Goal: Transaction & Acquisition: Purchase product/service

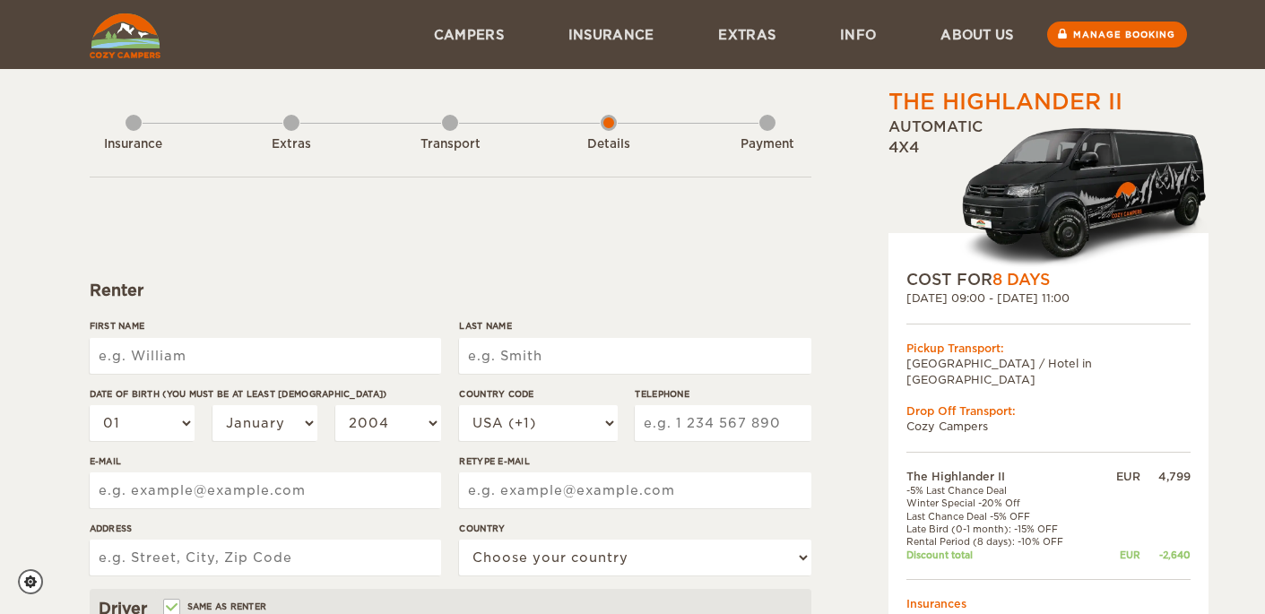
click at [995, 281] on div "COST FOR 8 Days" at bounding box center [1048, 280] width 284 height 22
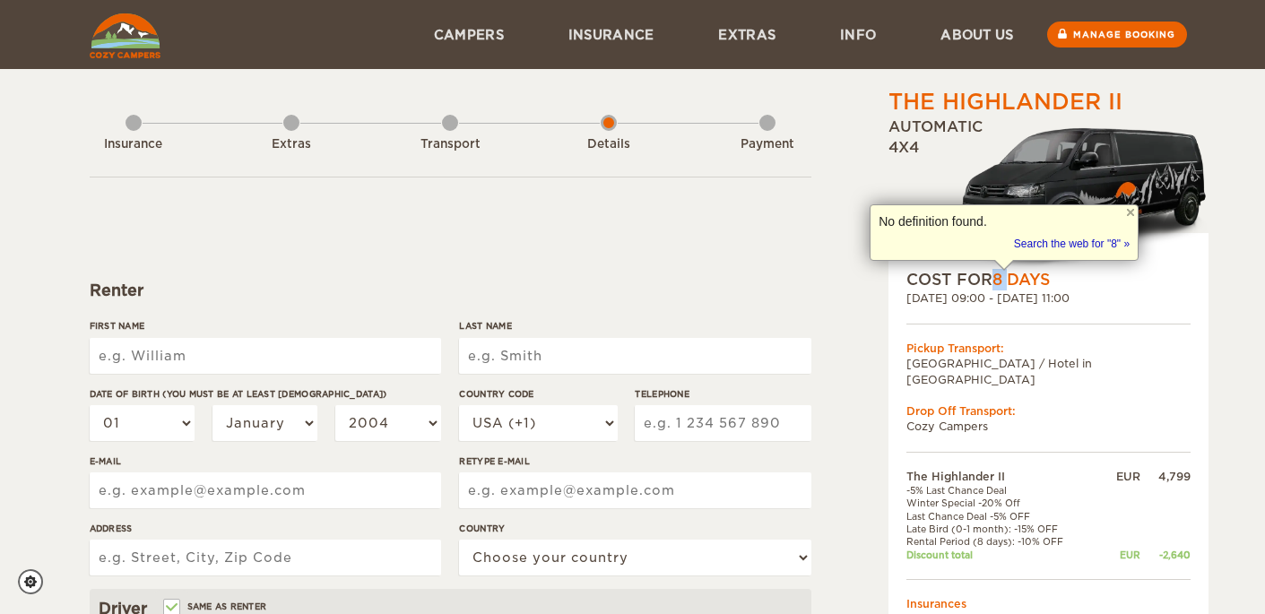
click at [1161, 264] on img at bounding box center [1084, 196] width 248 height 146
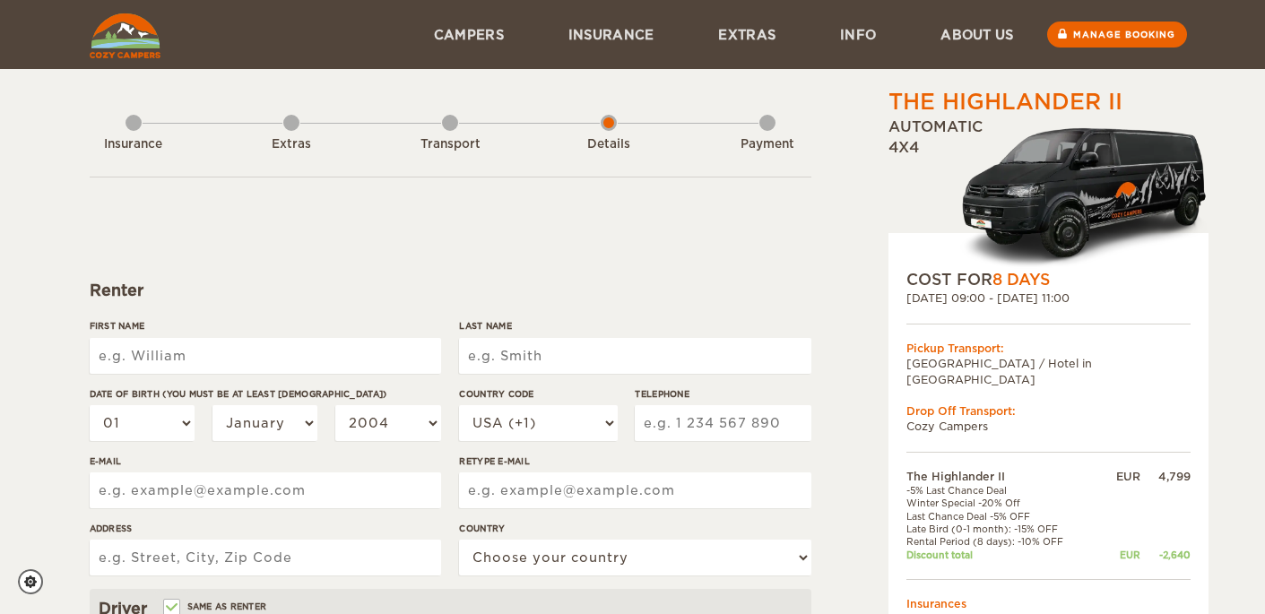
click at [1057, 284] on div "COST FOR 8 Days" at bounding box center [1048, 280] width 284 height 22
click at [1097, 36] on link "Manage booking" at bounding box center [1116, 35] width 144 height 27
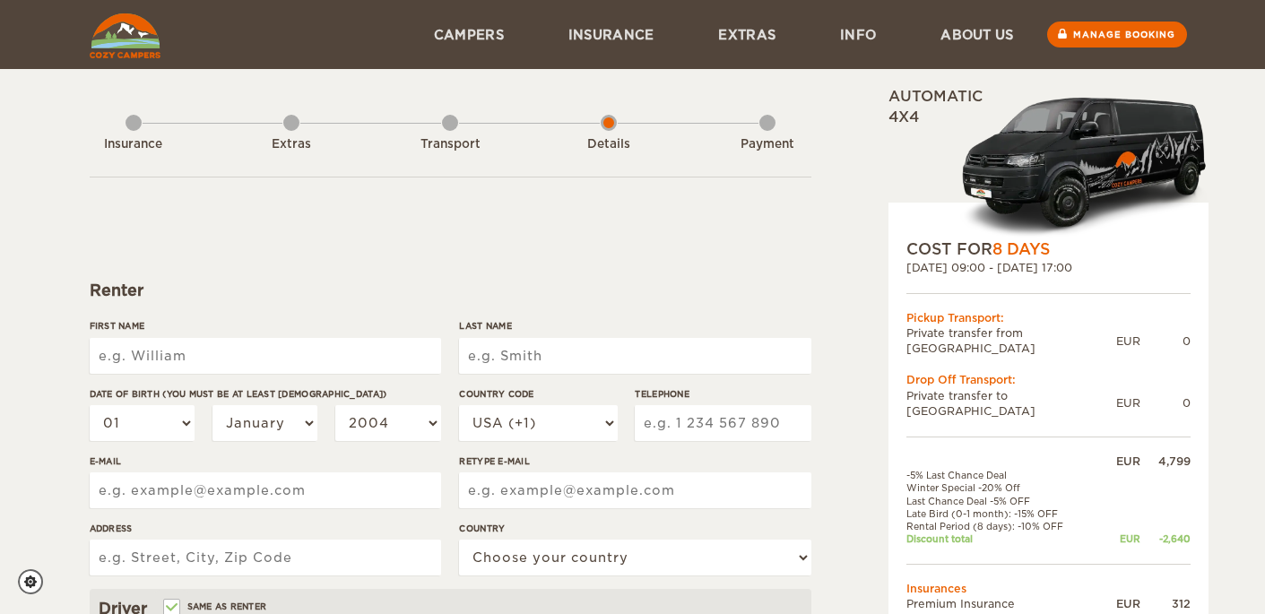
click at [248, 353] on input "First Name" at bounding box center [265, 356] width 351 height 36
type input "Edward"
type input "Klein"
type input "2166186868"
type input "ed.t.klein@gmail.com"
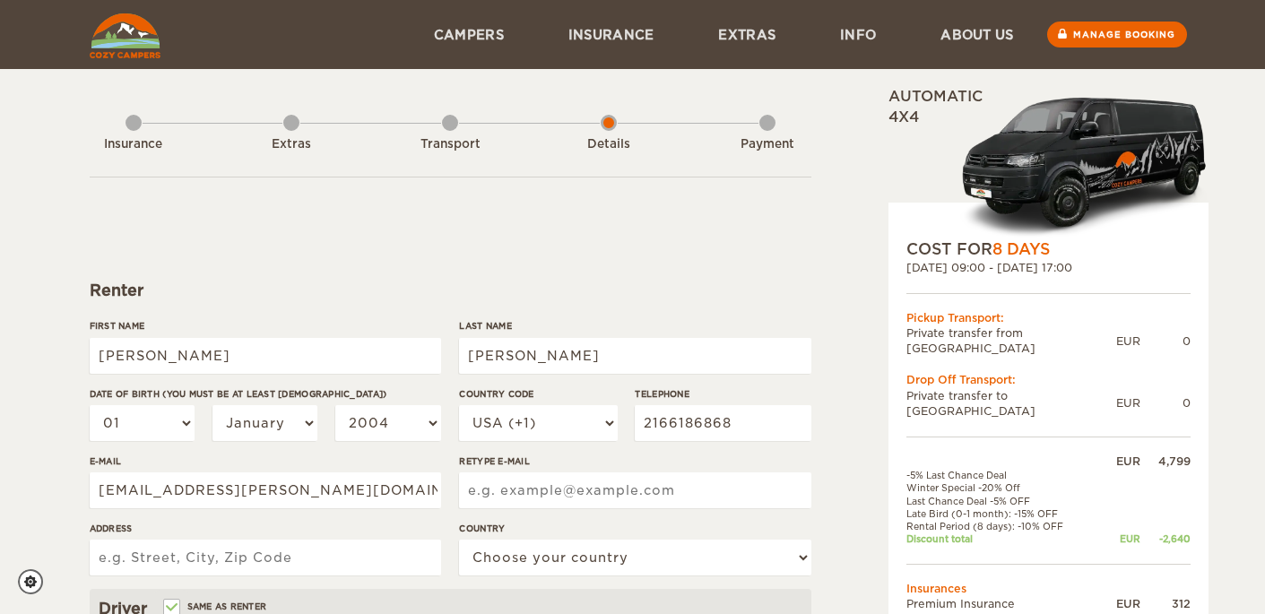
type input "ed.t.klein@gmail.com"
type input "11801 Christian Avenue"
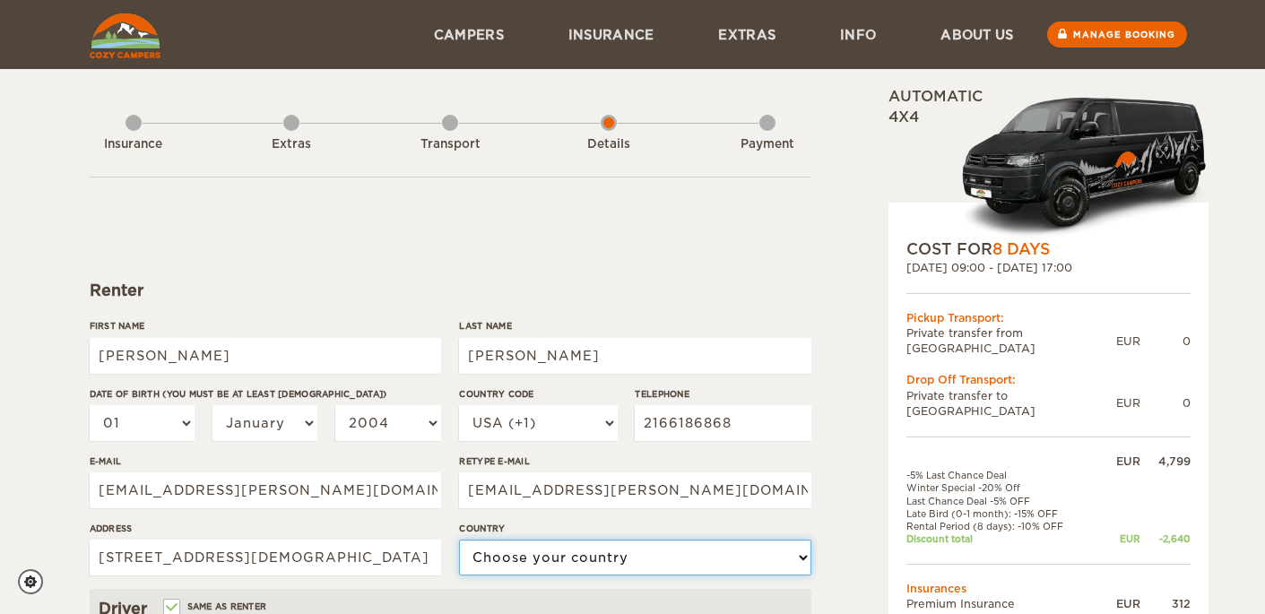
select select "222"
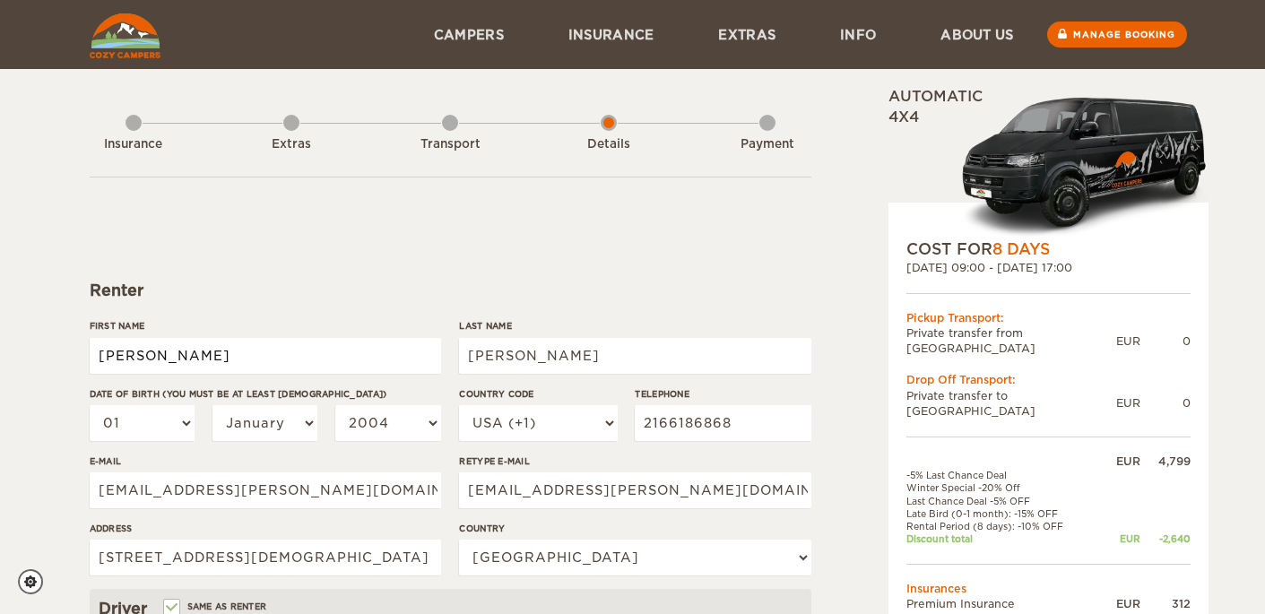
type input "[PERSON_NAME]"
type input "Klein"
click at [155, 418] on select "01 02 03 04 05 06 07 08 09 10 11 12 13 14 15 16 17 18 19 20 21 22 23 24 25 26 2…" at bounding box center [143, 423] width 106 height 36
select select "02"
click at [90, 405] on select "01 02 03 04 05 06 07 08 09 10 11 12 13 14 15 16 17 18 19 20 21 22 23 24 25 26 2…" at bounding box center [143, 423] width 106 height 36
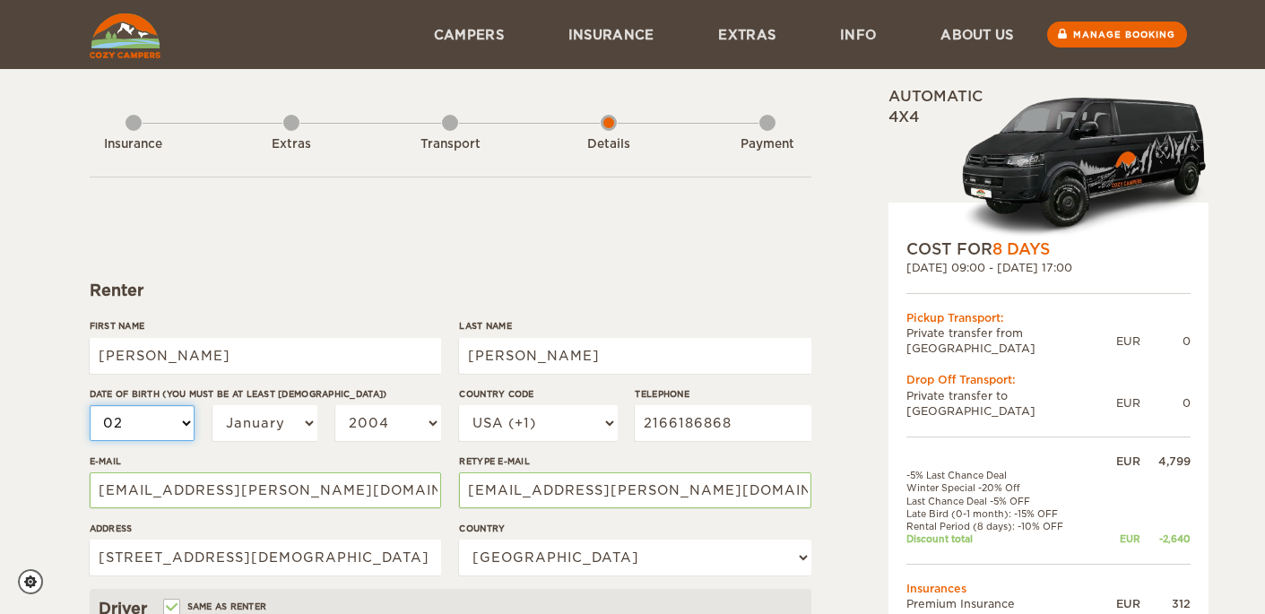
select select "02"
click at [295, 428] on select "January February March April May June July August September October November De…" at bounding box center [265, 423] width 106 height 36
select select "02"
click at [212, 405] on select "January February March April May June July August September October November De…" at bounding box center [265, 423] width 106 height 36
select select "02"
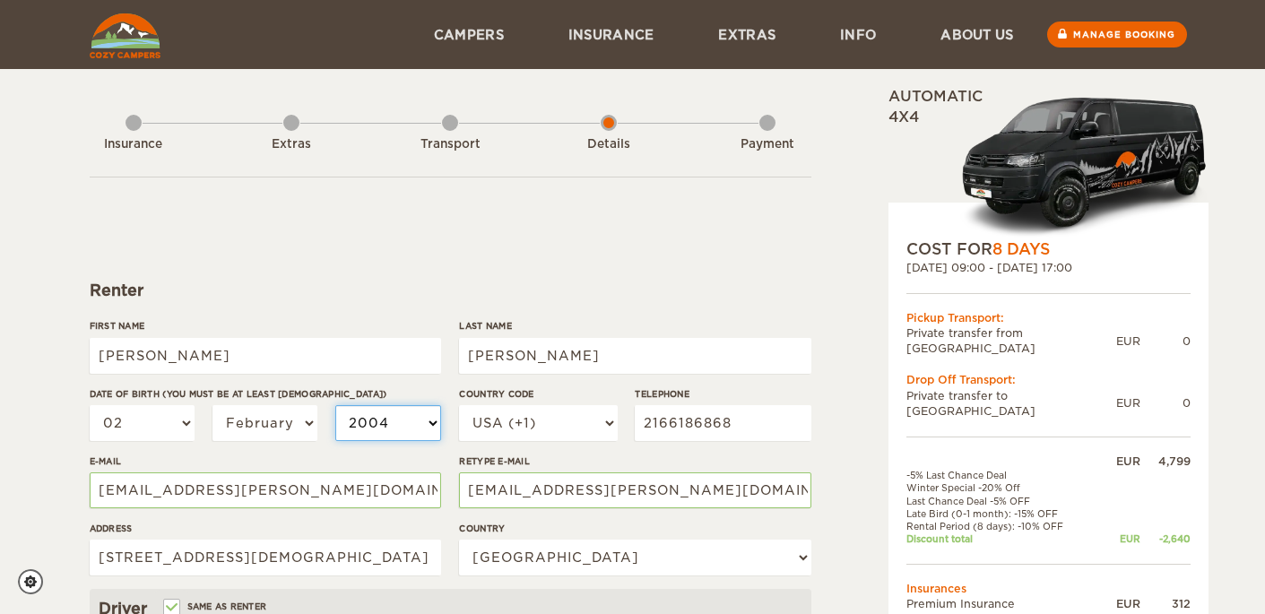
click at [426, 424] on select "2004 2003 2002 2001 2000 1999 1998 1997 1996 1995 1994 1993 1992 1991 1990 1989…" at bounding box center [388, 423] width 106 height 36
select select "1977"
click at [335, 405] on select "2004 2003 2002 2001 2000 1999 1998 1997 1996 1995 1994 1993 1992 1991 1990 1989…" at bounding box center [388, 423] width 106 height 36
select select "1977"
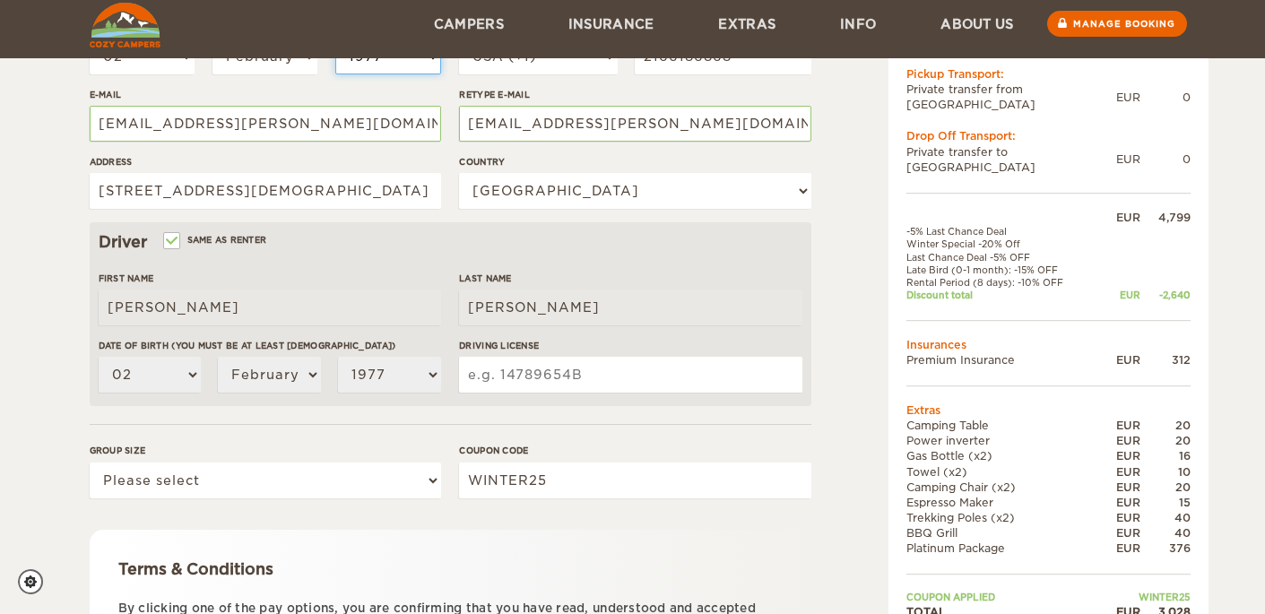
scroll to position [448, 0]
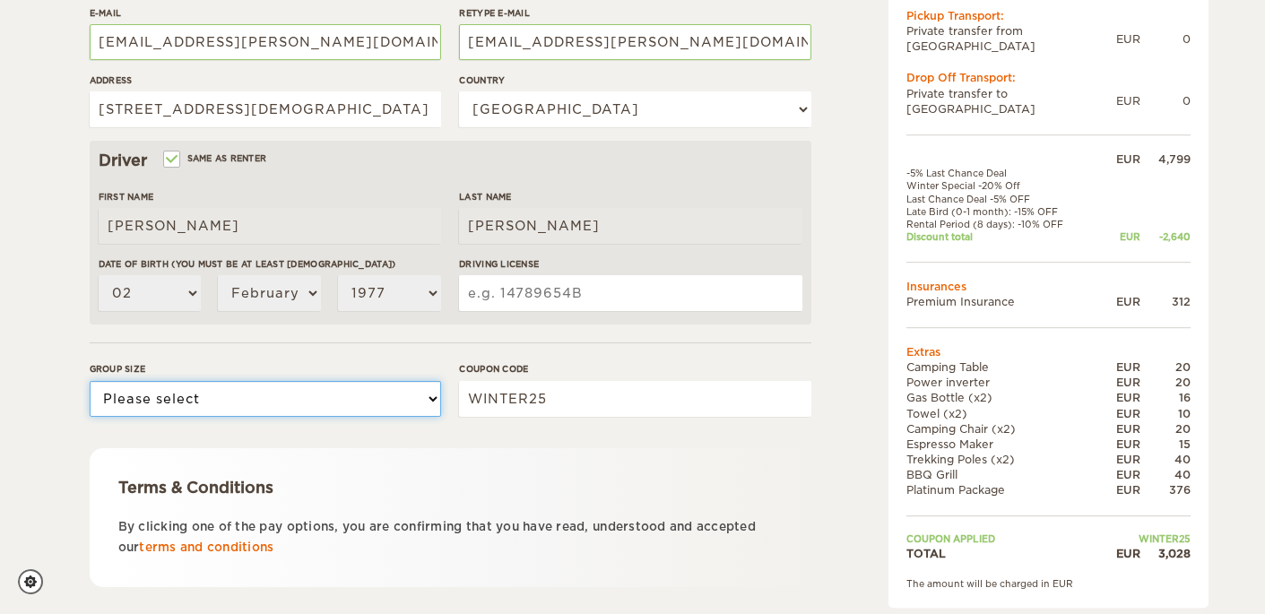
click at [331, 398] on select "Please select 1 2" at bounding box center [265, 399] width 351 height 36
select select "2"
click at [90, 381] on select "Please select 1 2" at bounding box center [265, 399] width 351 height 36
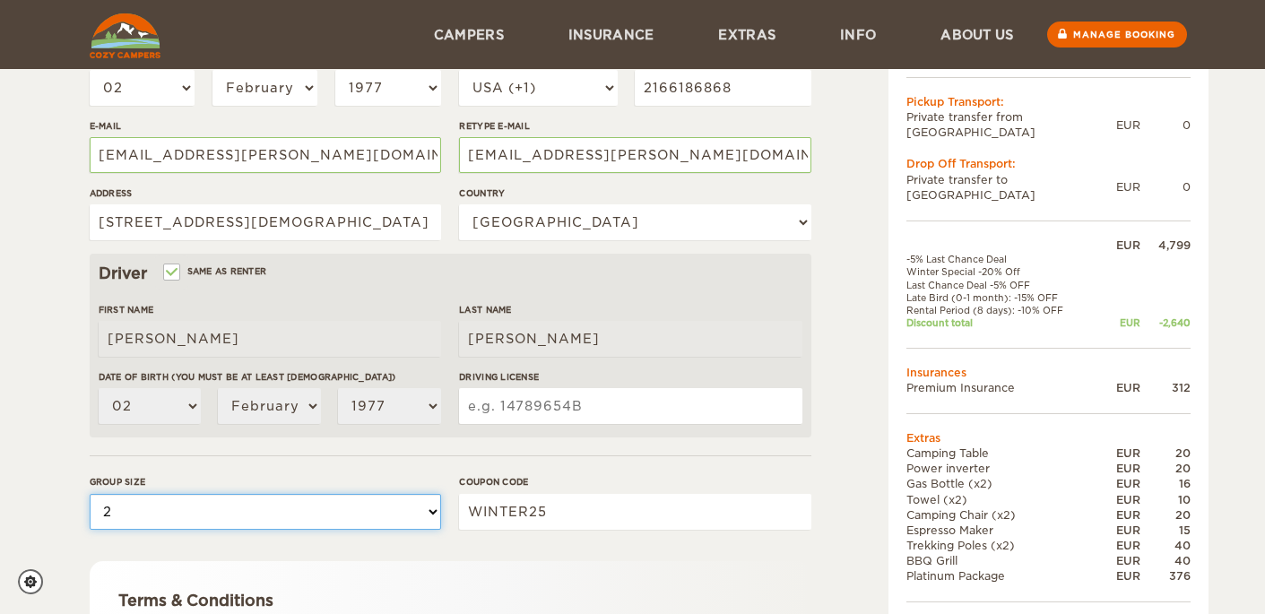
scroll to position [13, 0]
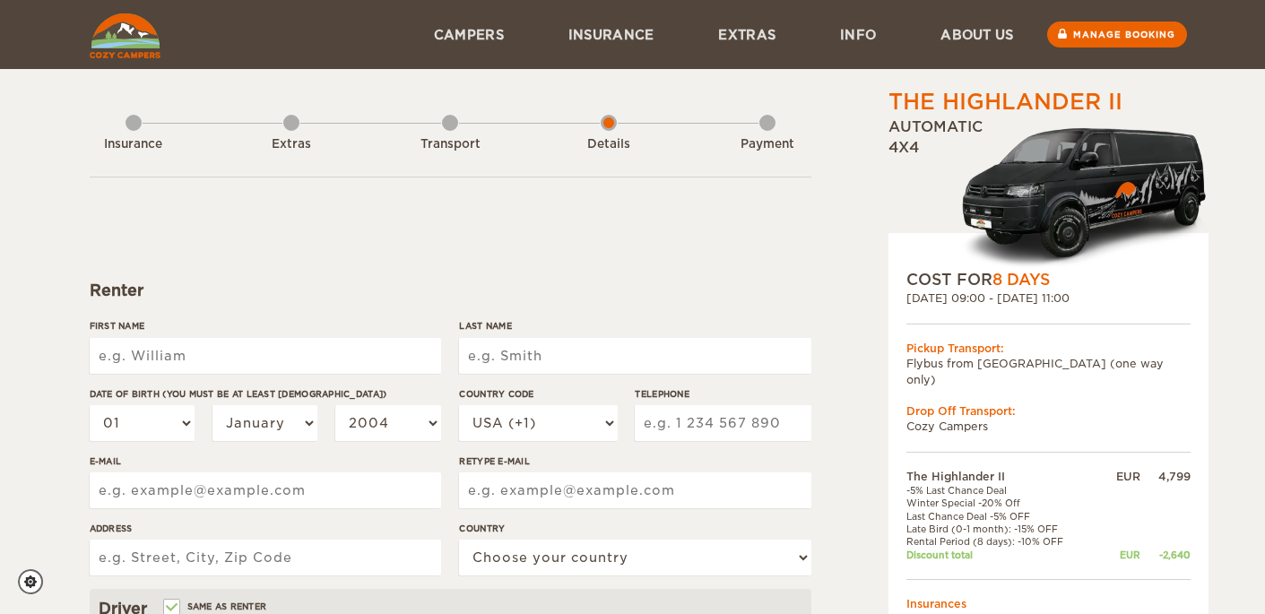
click at [306, 357] on input "First Name" at bounding box center [265, 356] width 351 height 36
type input "Edward"
type input "Klein"
type input "2166186868"
type input "ed.t.klein@gmail.com"
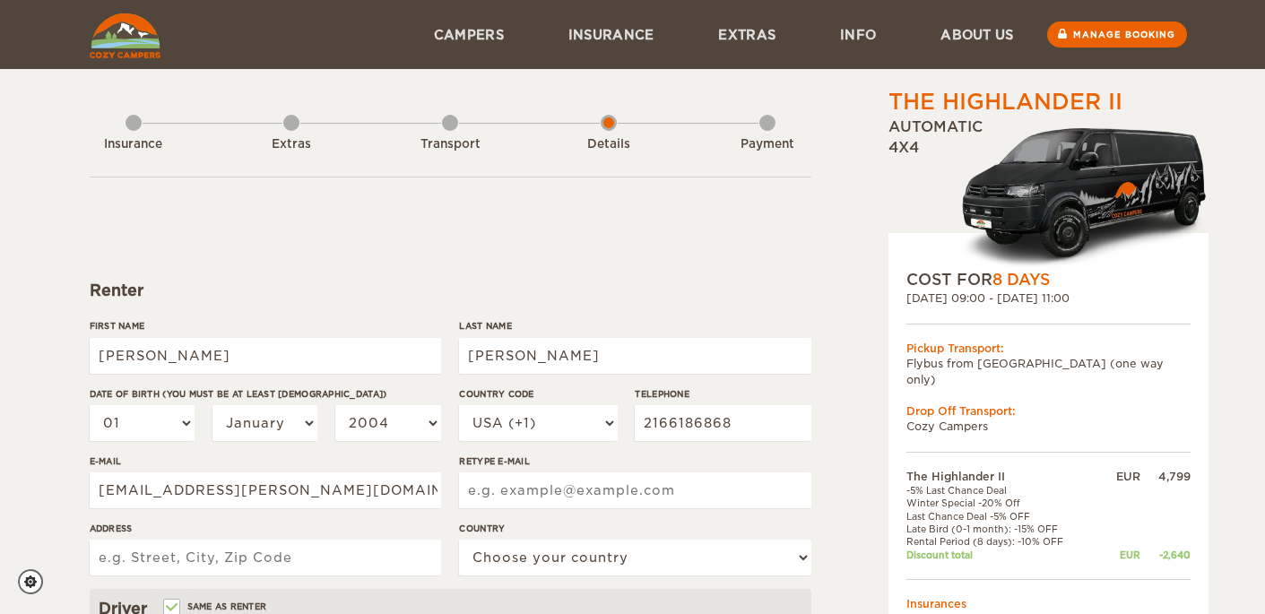
type input "ed.t.klein@gmail.com"
type input "11801 Christian Avenue"
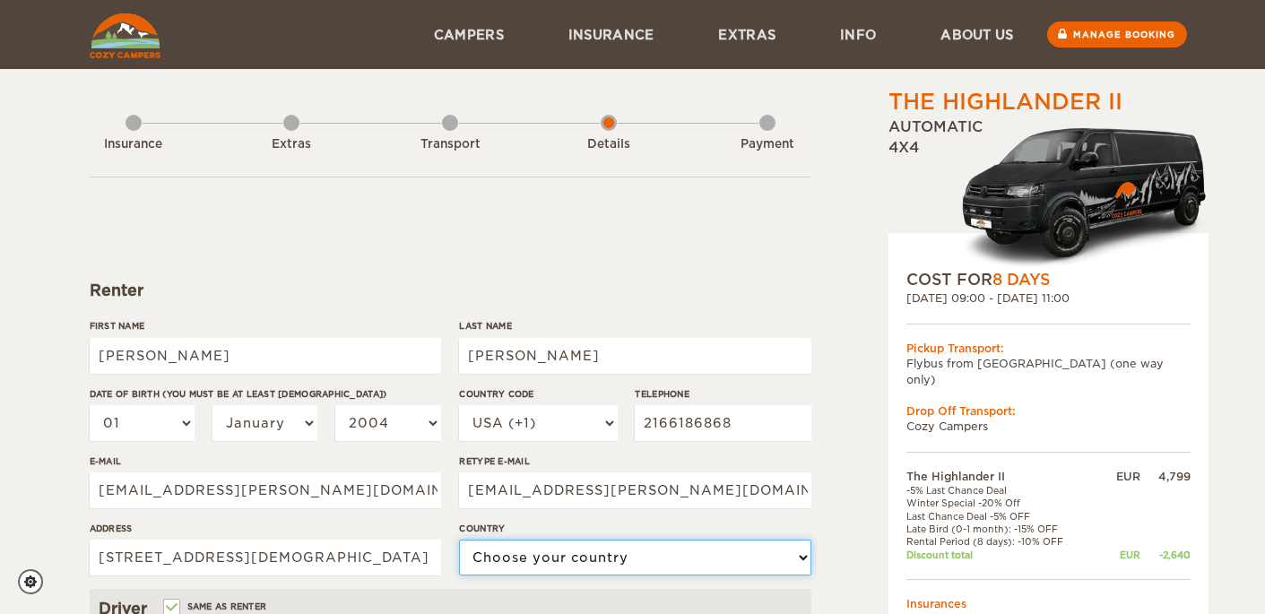
select select "222"
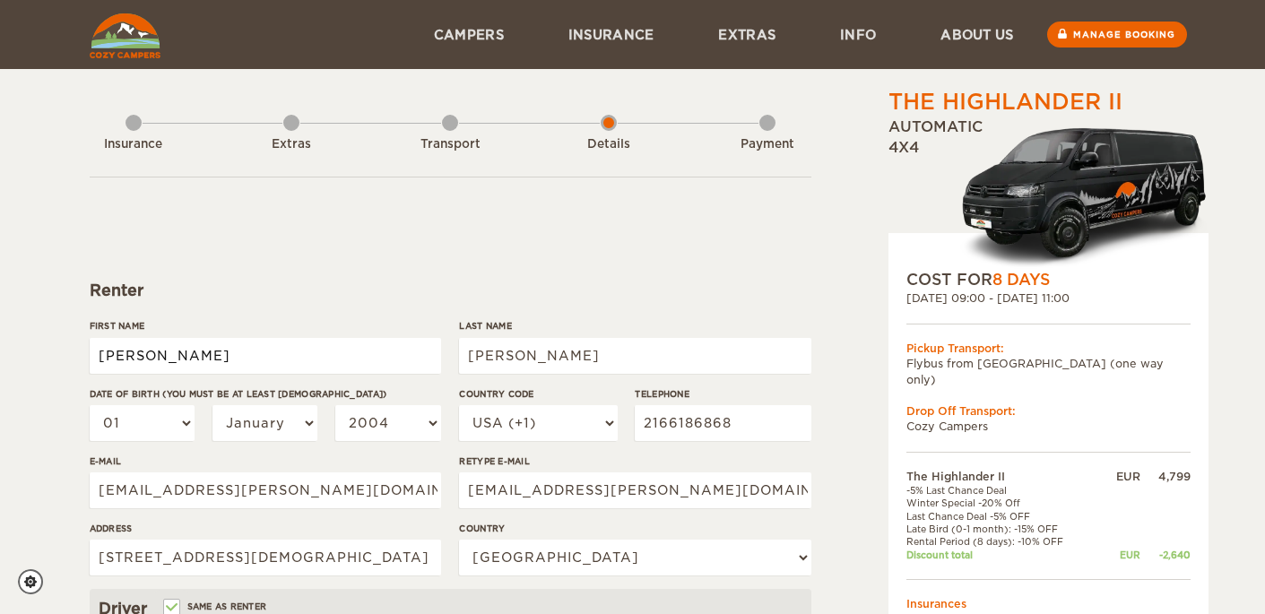
type input "Edward"
type input "Klein"
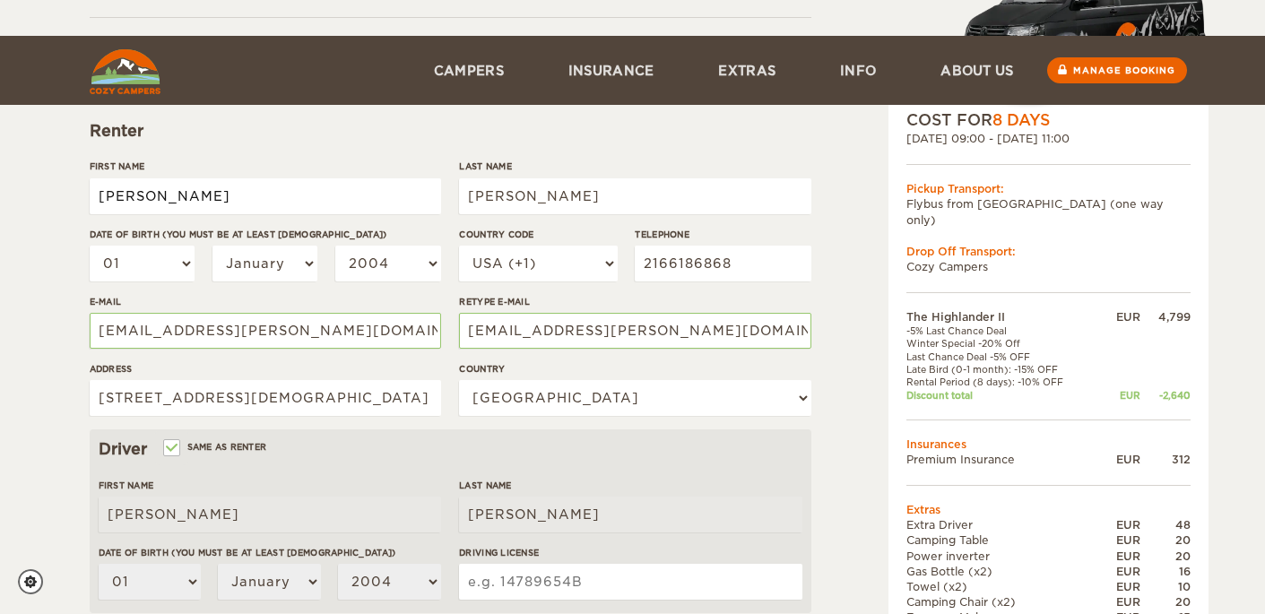
scroll to position [269, 0]
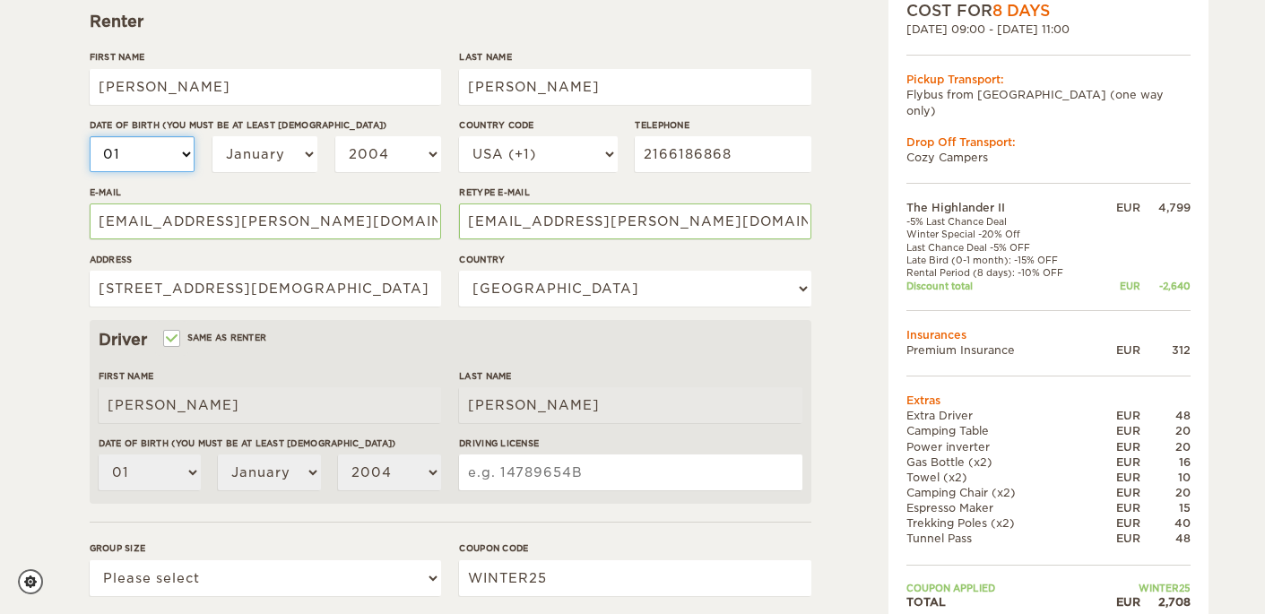
click at [172, 151] on select "01 02 03 04 05 06 07 08 09 10 11 12 13 14 15 16 17 18 19 20 21 22 23 24 25 26 2…" at bounding box center [143, 154] width 106 height 36
select select "02"
click at [90, 136] on select "01 02 03 04 05 06 07 08 09 10 11 12 13 14 15 16 17 18 19 20 21 22 23 24 25 26 2…" at bounding box center [143, 154] width 106 height 36
select select "02"
click at [169, 157] on select "01 02 03 04 05 06 07 08 09 10 11 12 13 14 15 16 17 18 19 20 21 22 23 24 25 26 2…" at bounding box center [143, 154] width 106 height 36
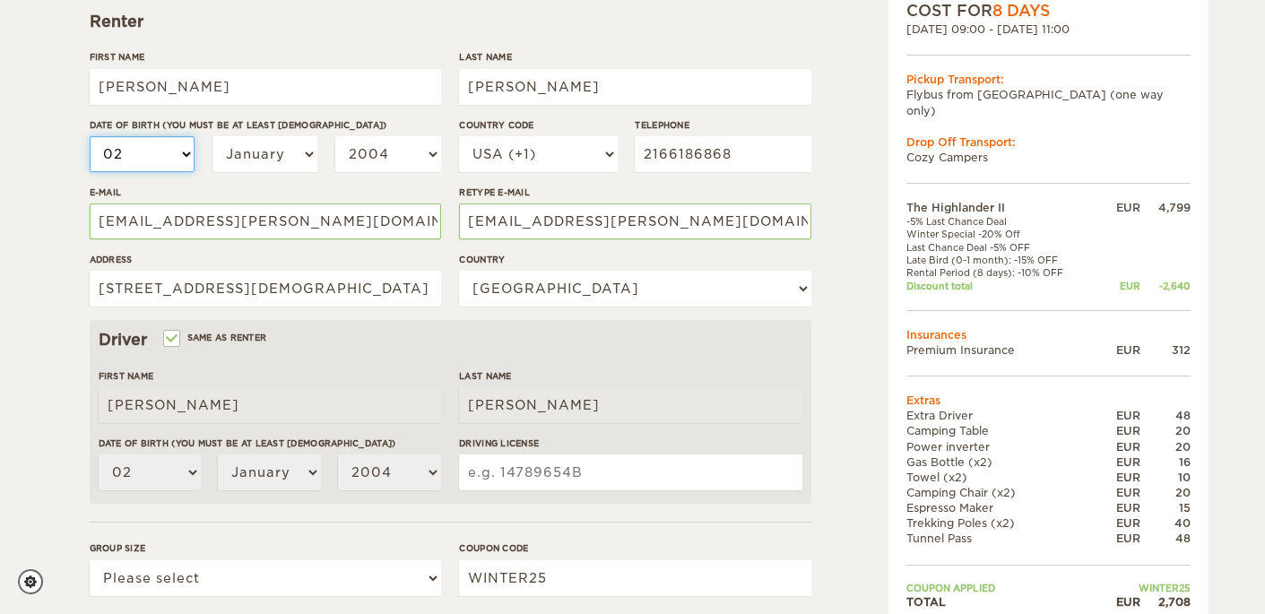
select select "24"
click at [90, 136] on select "01 02 03 04 05 06 07 08 09 10 11 12 13 14 15 16 17 18 19 20 21 22 23 24 25 26 2…" at bounding box center [143, 154] width 106 height 36
select select "24"
click at [291, 158] on select "January February March April May June July August September October November De…" at bounding box center [265, 154] width 106 height 36
select select "02"
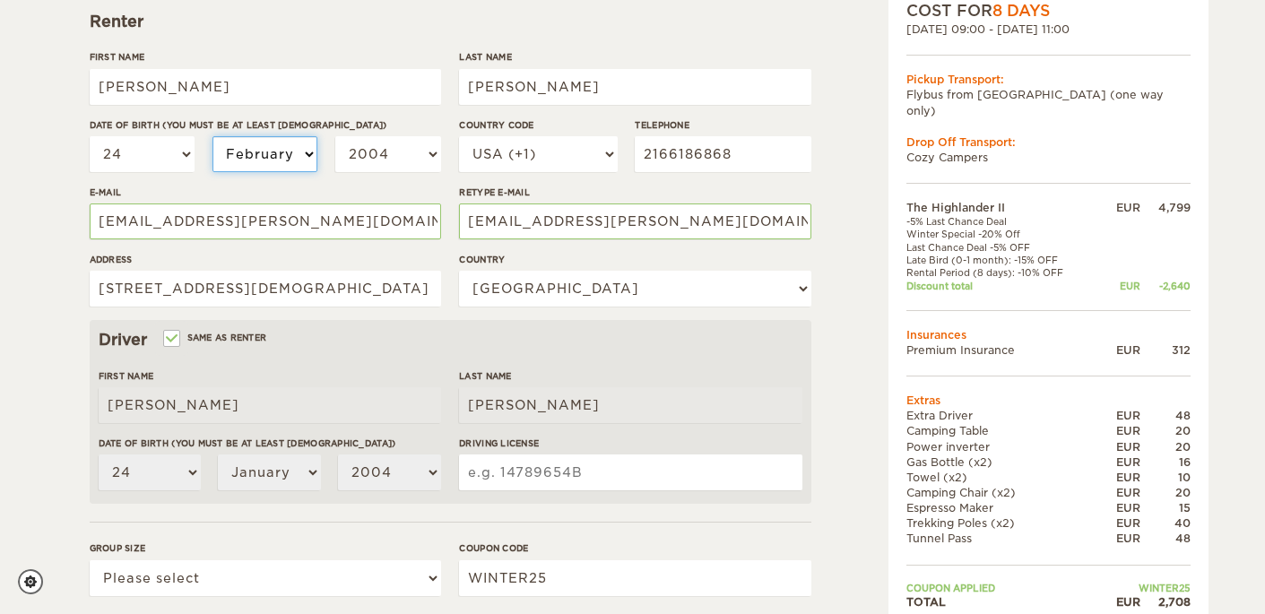
click at [212, 136] on select "January February March April May June July August September October November De…" at bounding box center [265, 154] width 106 height 36
select select "02"
click at [376, 144] on select "2004 2003 2002 2001 2000 1999 1998 1997 1996 1995 1994 1993 1992 1991 1990 1989…" at bounding box center [388, 154] width 106 height 36
select select "1977"
click at [335, 136] on select "2004 2003 2002 2001 2000 1999 1998 1997 1996 1995 1994 1993 1992 1991 1990 1989…" at bounding box center [388, 154] width 106 height 36
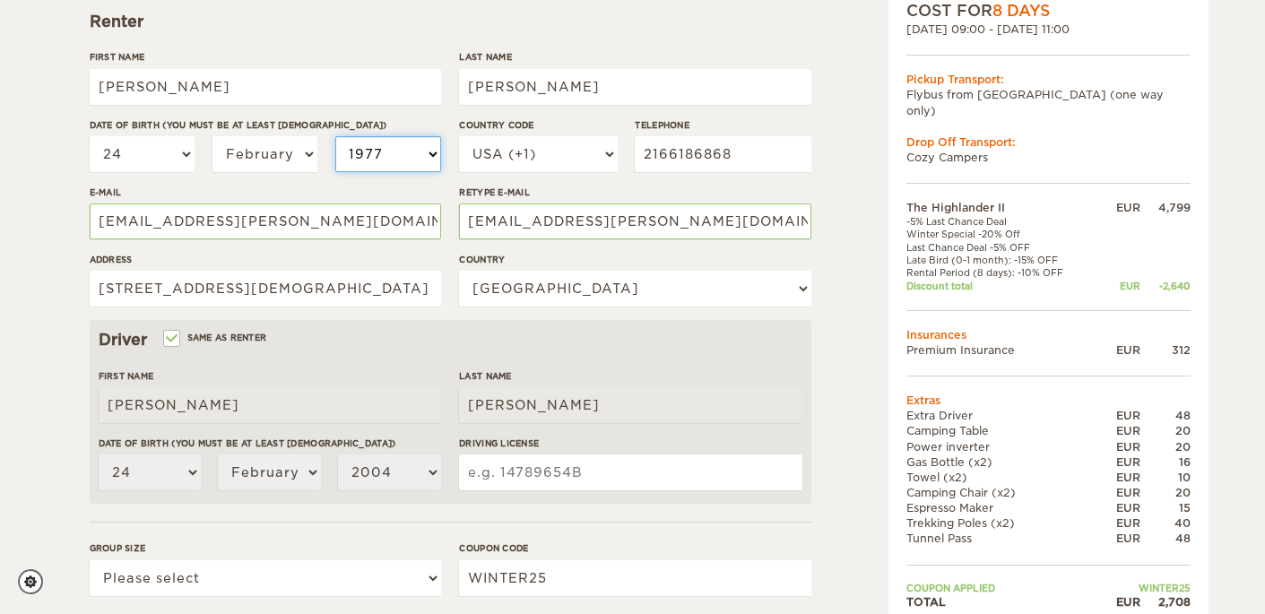
select select "1977"
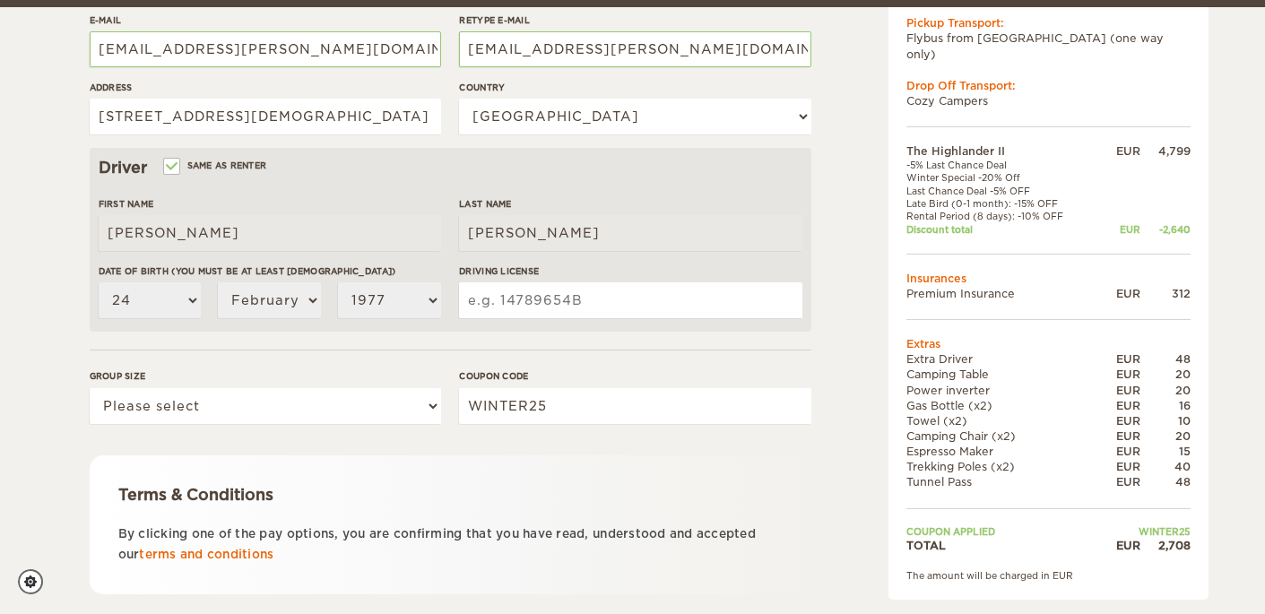
scroll to position [448, 0]
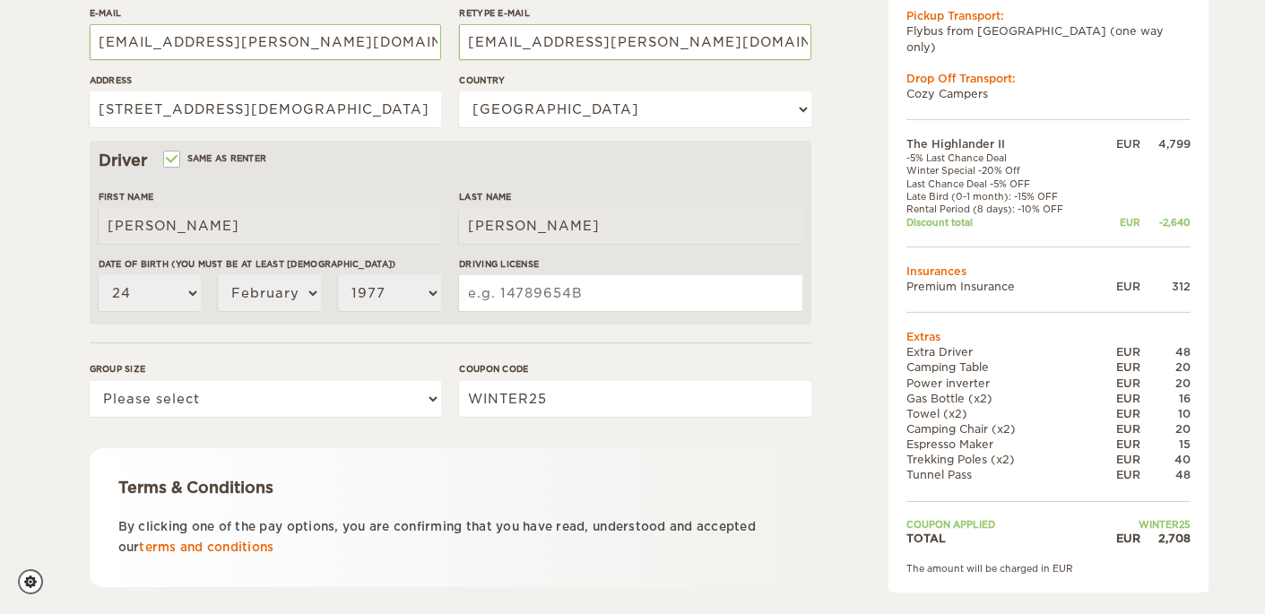
click at [524, 297] on input "Driving License" at bounding box center [630, 293] width 342 height 36
type input "SJ484653"
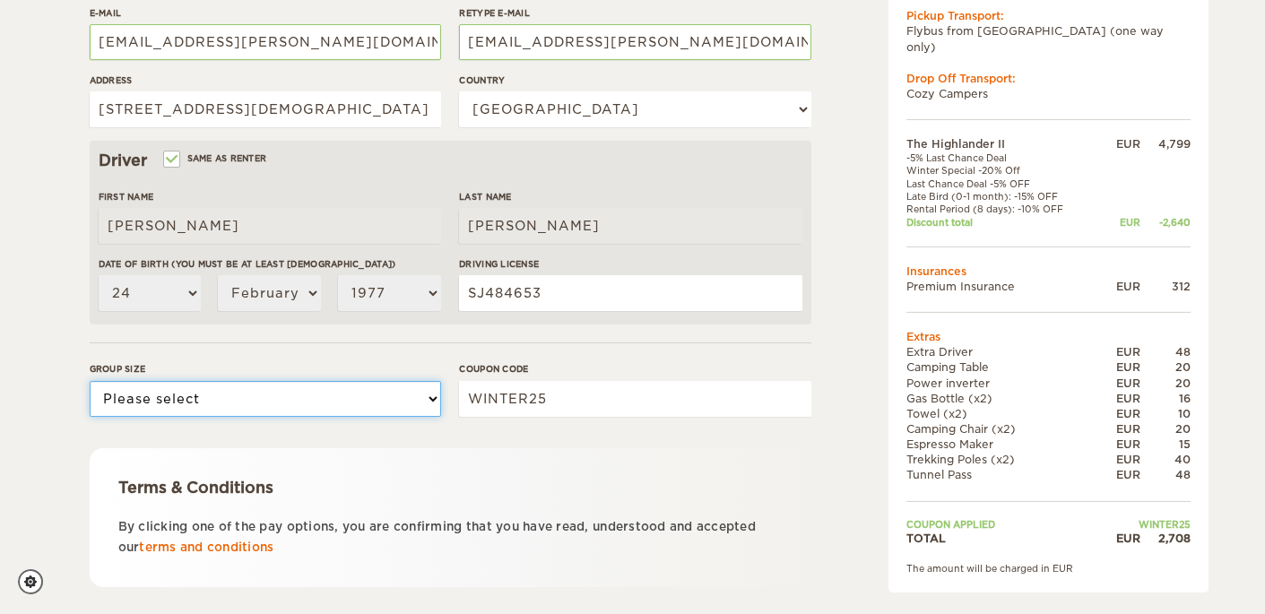
click at [417, 399] on select "Please select 1 2" at bounding box center [265, 399] width 351 height 36
select select "2"
click at [90, 381] on select "Please select 1 2" at bounding box center [265, 399] width 351 height 36
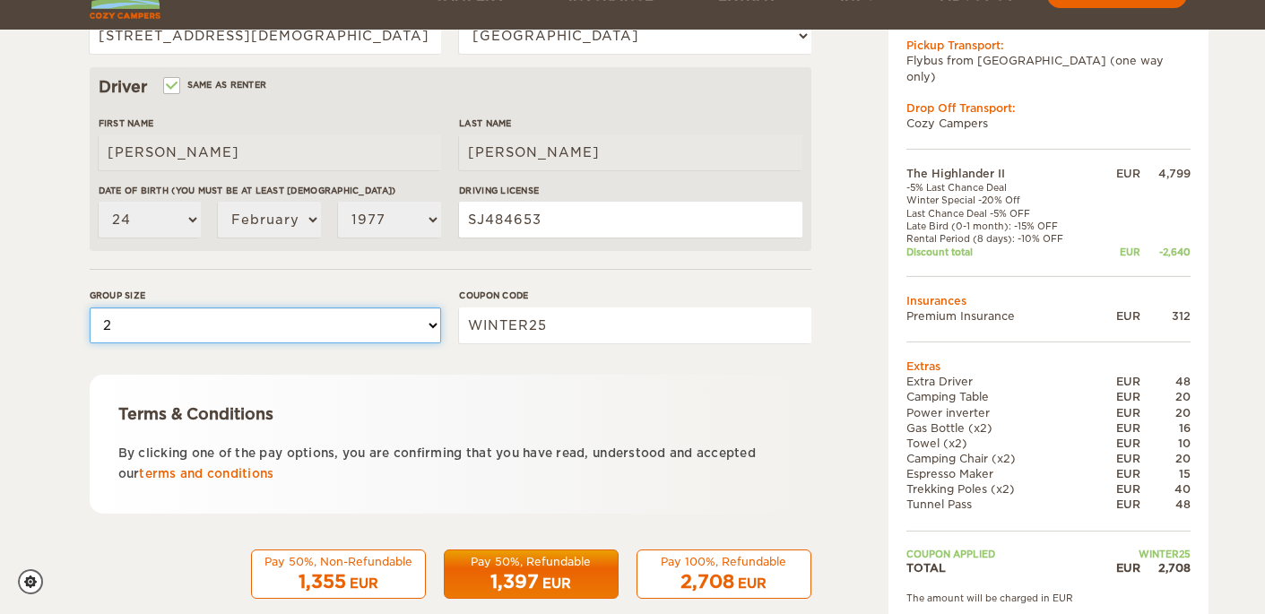
scroll to position [551, 0]
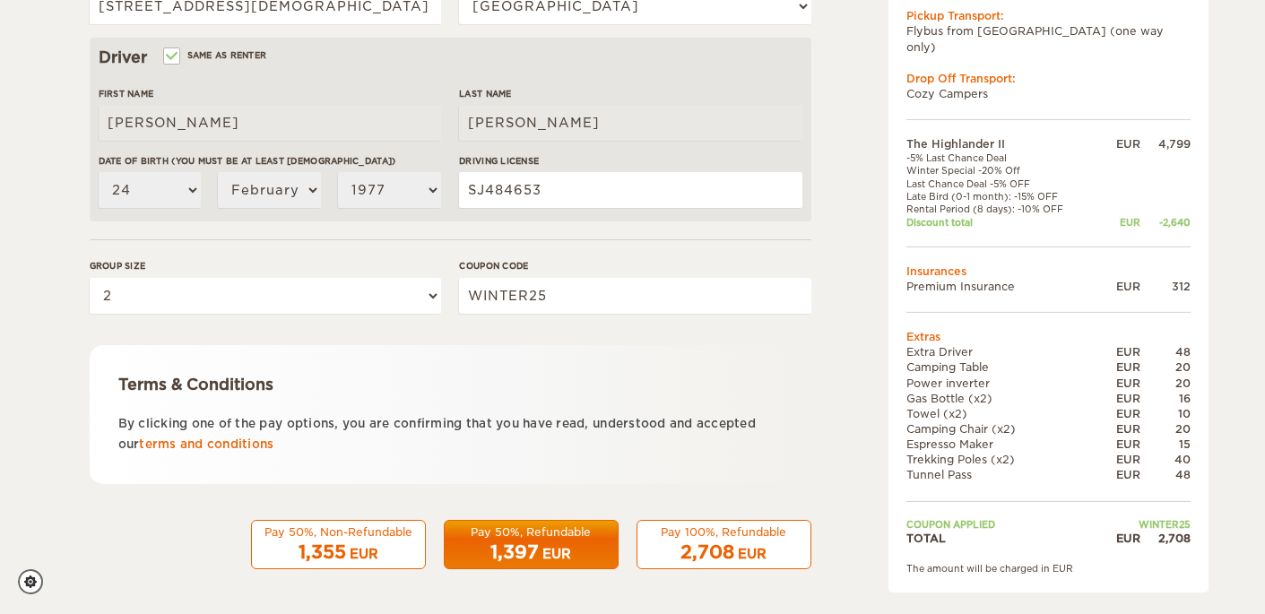
click at [571, 545] on div "1,397 EUR" at bounding box center [530, 553] width 151 height 26
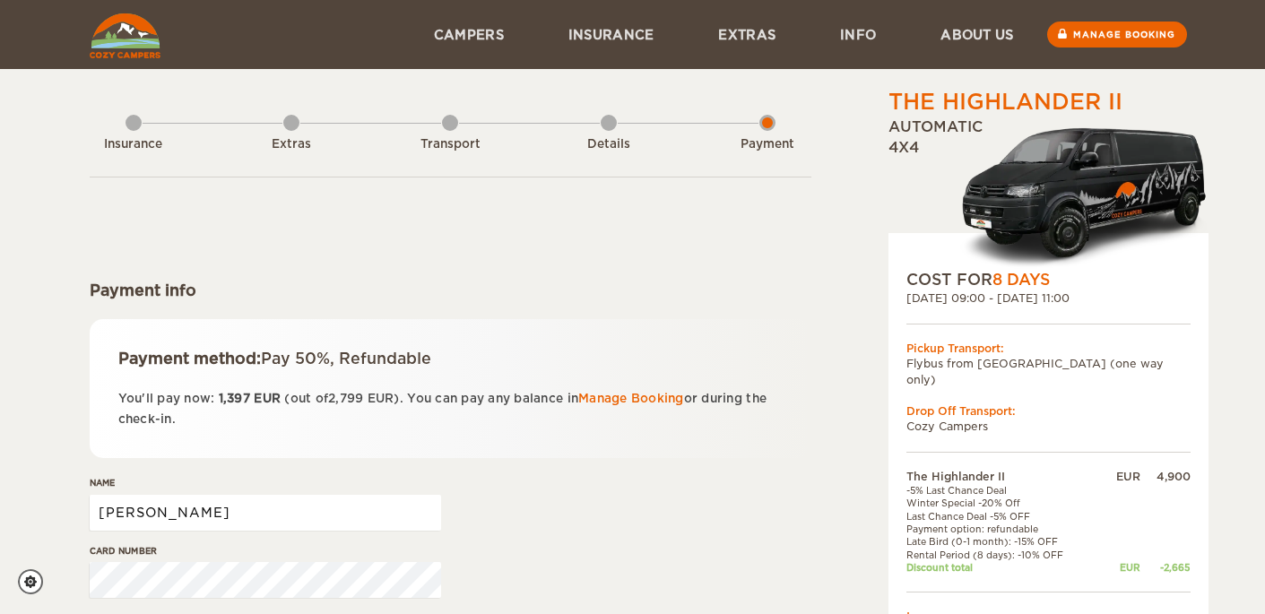
click at [294, 507] on input "[PERSON_NAME]" at bounding box center [265, 513] width 351 height 36
type input "[PERSON_NAME]"
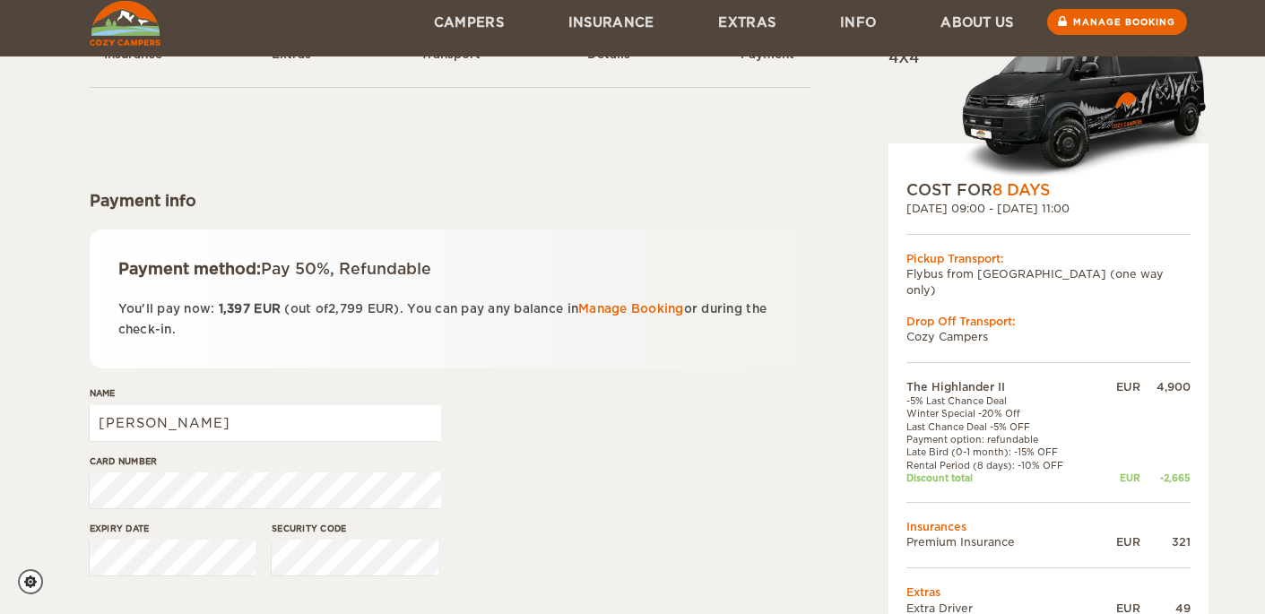
scroll to position [448, 0]
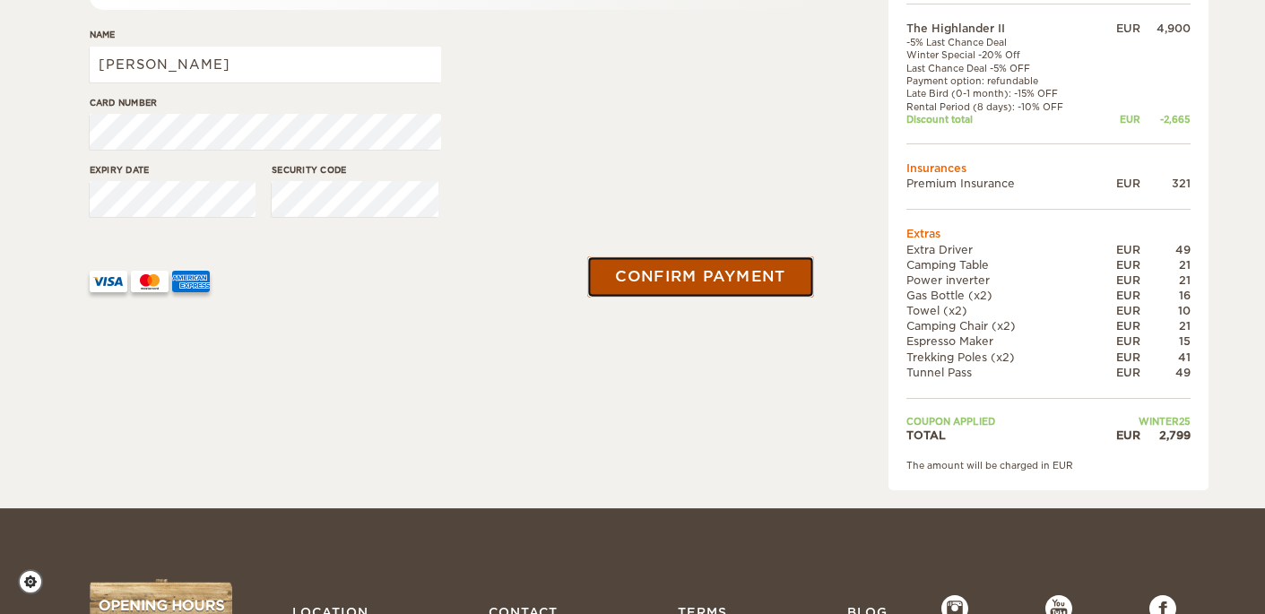
click at [659, 270] on button "Confirm payment" at bounding box center [701, 277] width 226 height 40
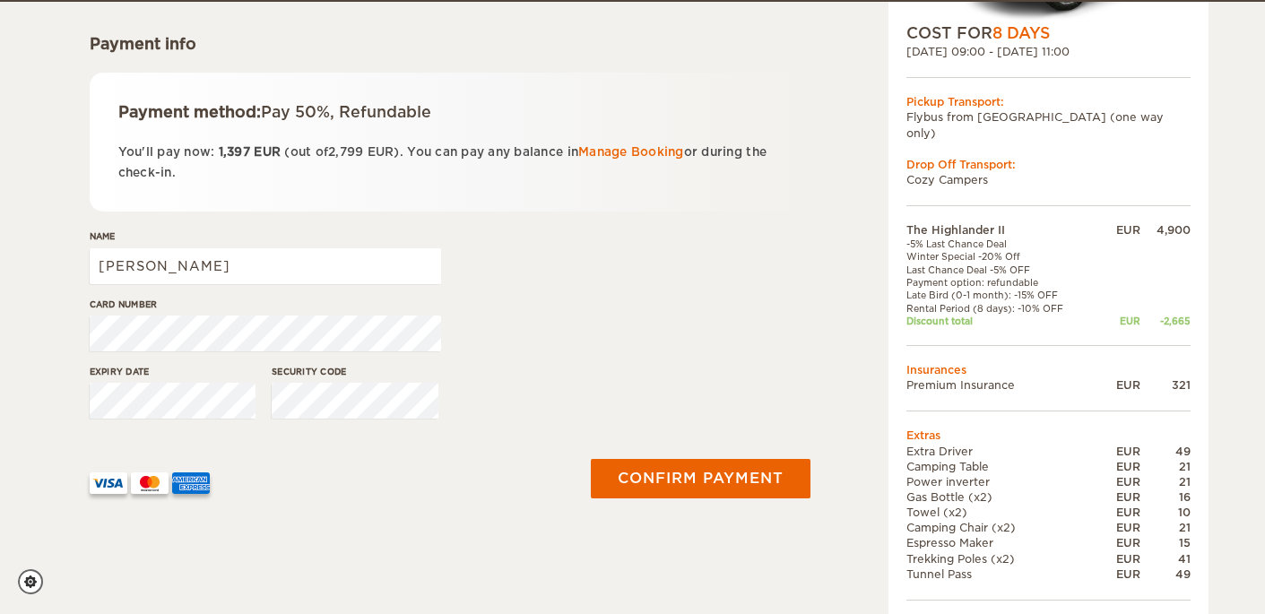
scroll to position [248, 0]
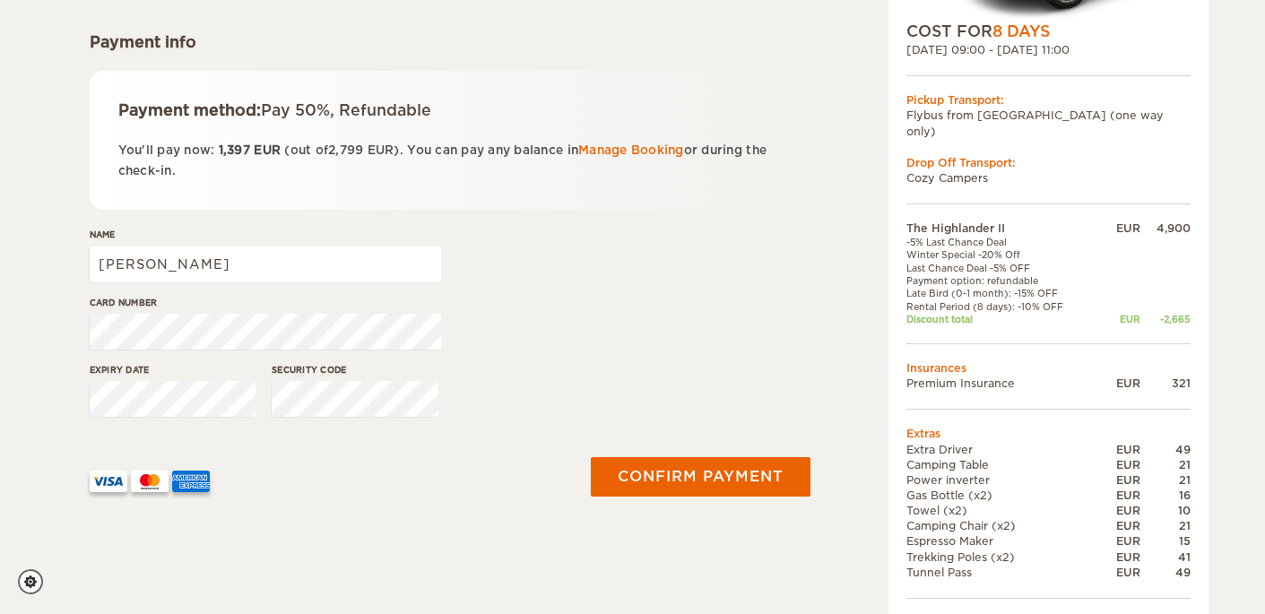
click at [79, 342] on div "The Highlander II Expand Collapse Total 2,799 EUR Automatic 4x4 COST FOR 8 Days…" at bounding box center [633, 265] width 1108 height 852
click at [229, 409] on div "Expiry date Security code" at bounding box center [451, 396] width 722 height 67
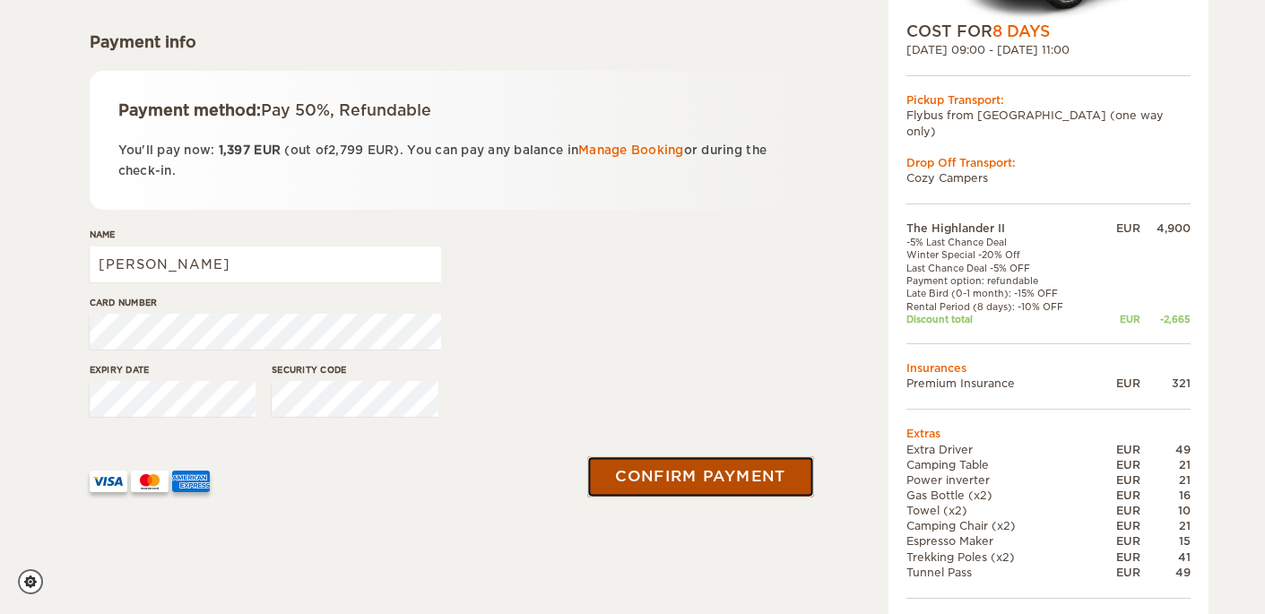
click at [678, 477] on button "Confirm payment" at bounding box center [701, 477] width 226 height 40
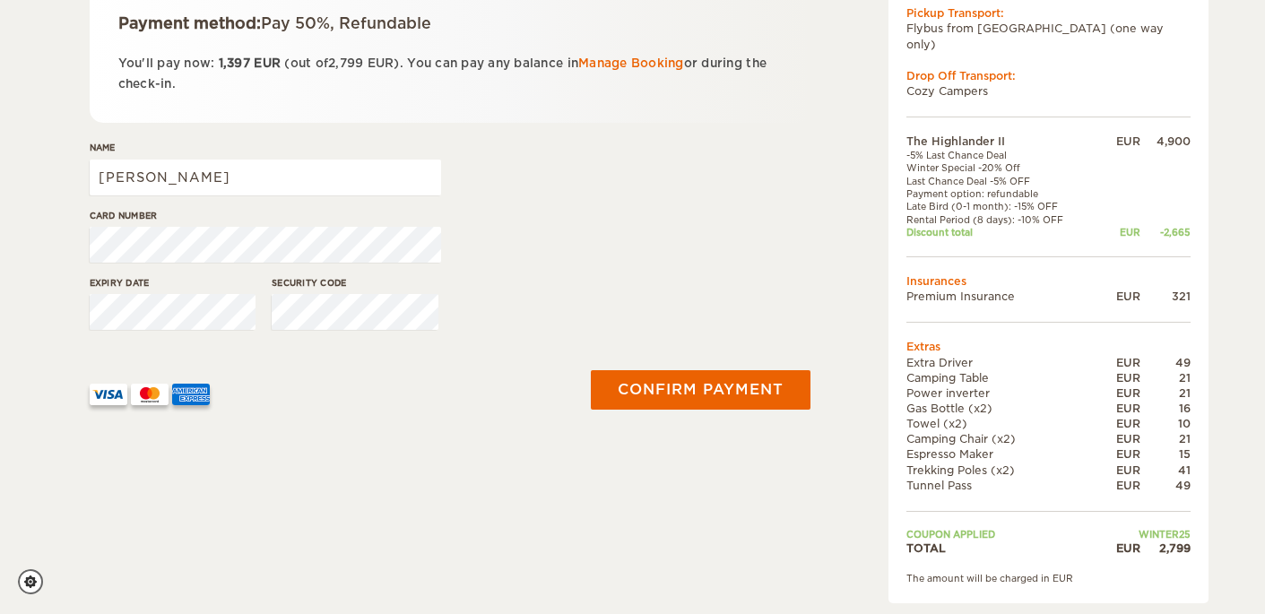
scroll to position [338, 0]
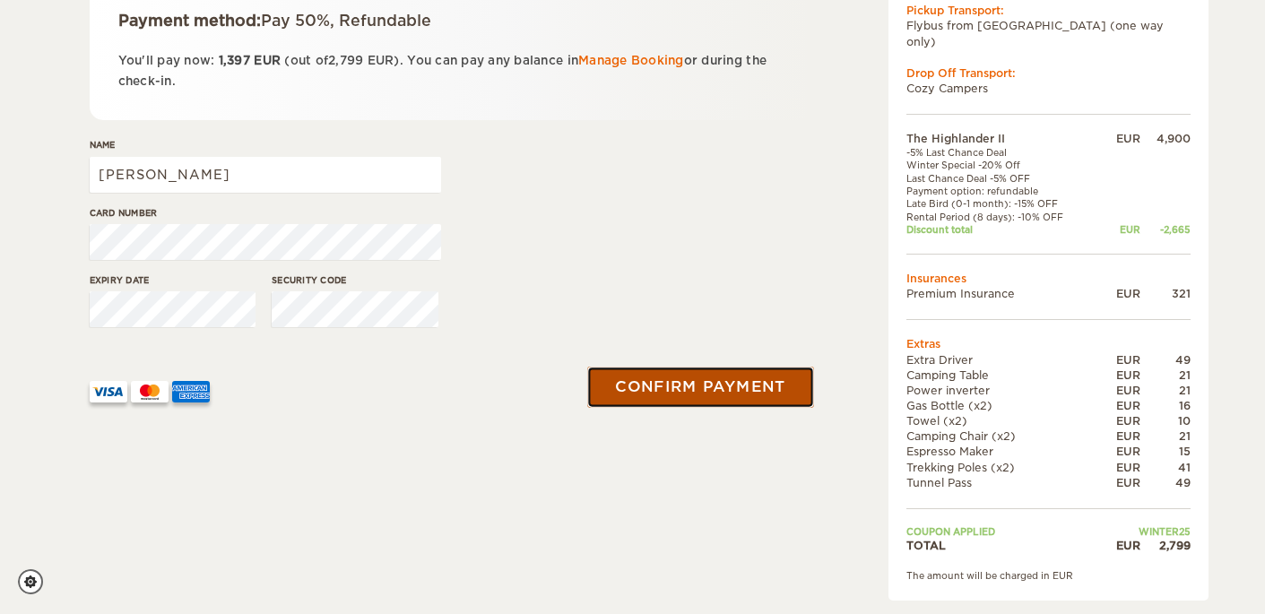
click at [670, 392] on button "Confirm payment" at bounding box center [701, 388] width 226 height 40
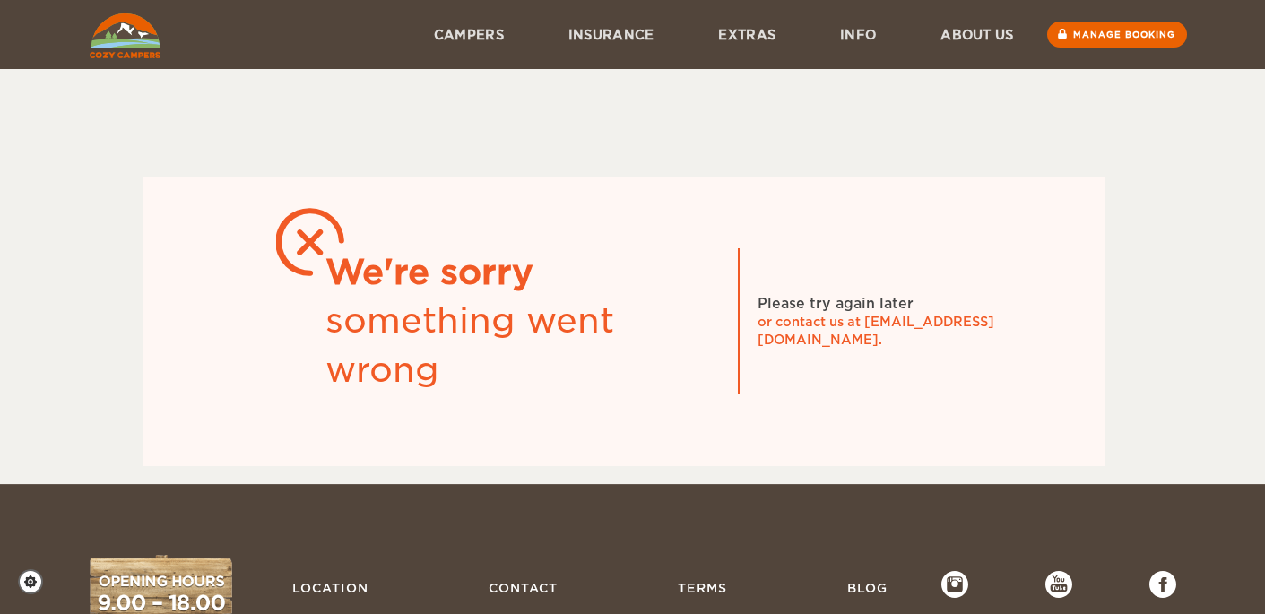
click at [1004, 331] on div "or contact us at info@cozycampers.is." at bounding box center [891, 331] width 269 height 36
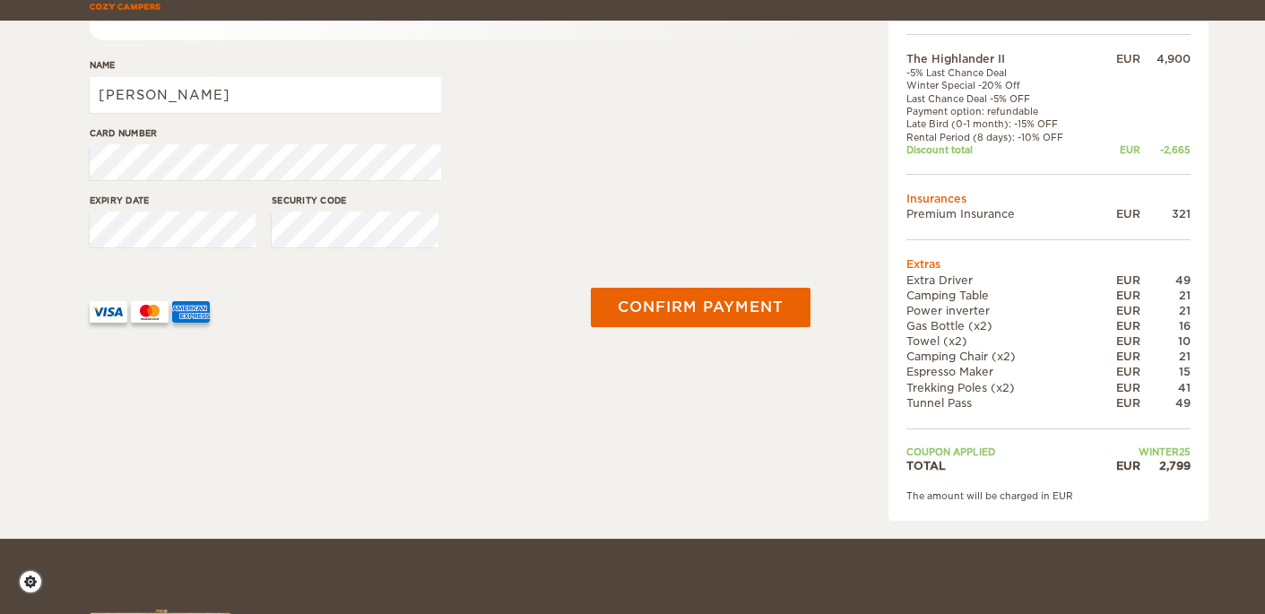
scroll to position [448, 0]
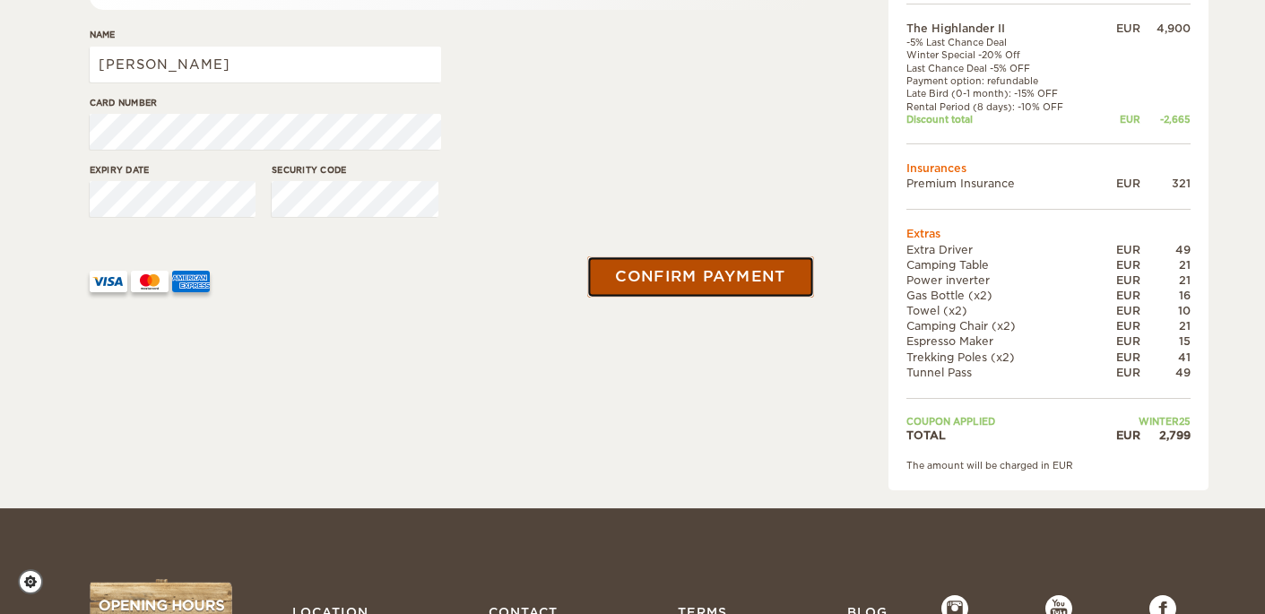
click at [682, 273] on button "Confirm payment" at bounding box center [701, 277] width 226 height 40
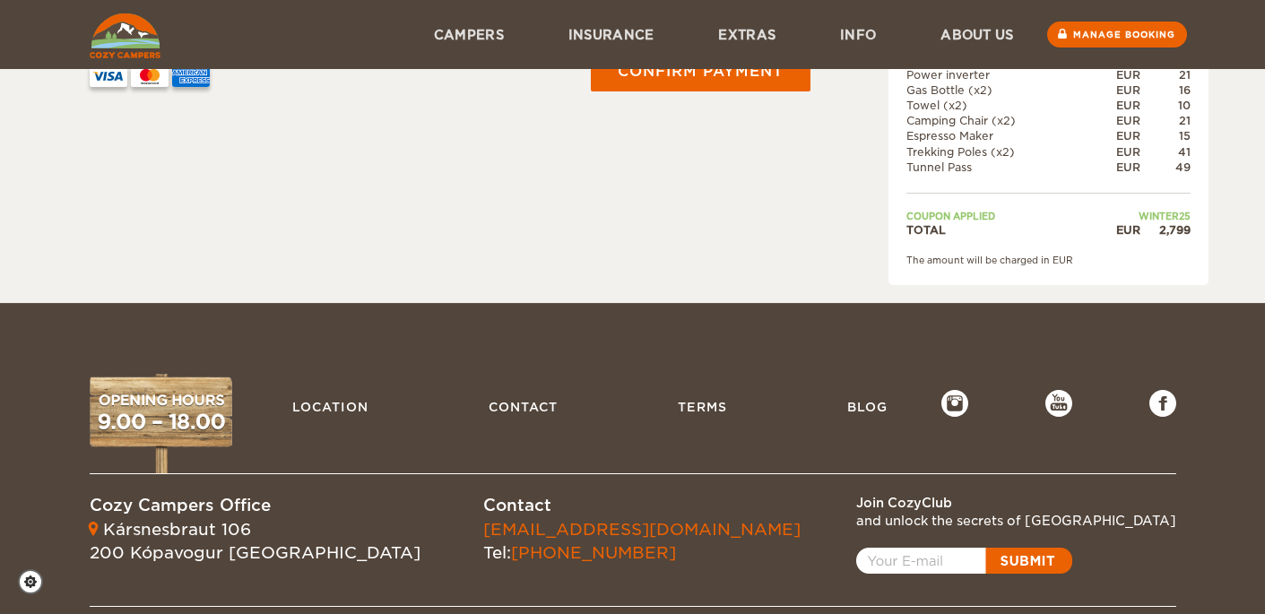
scroll to position [622, 0]
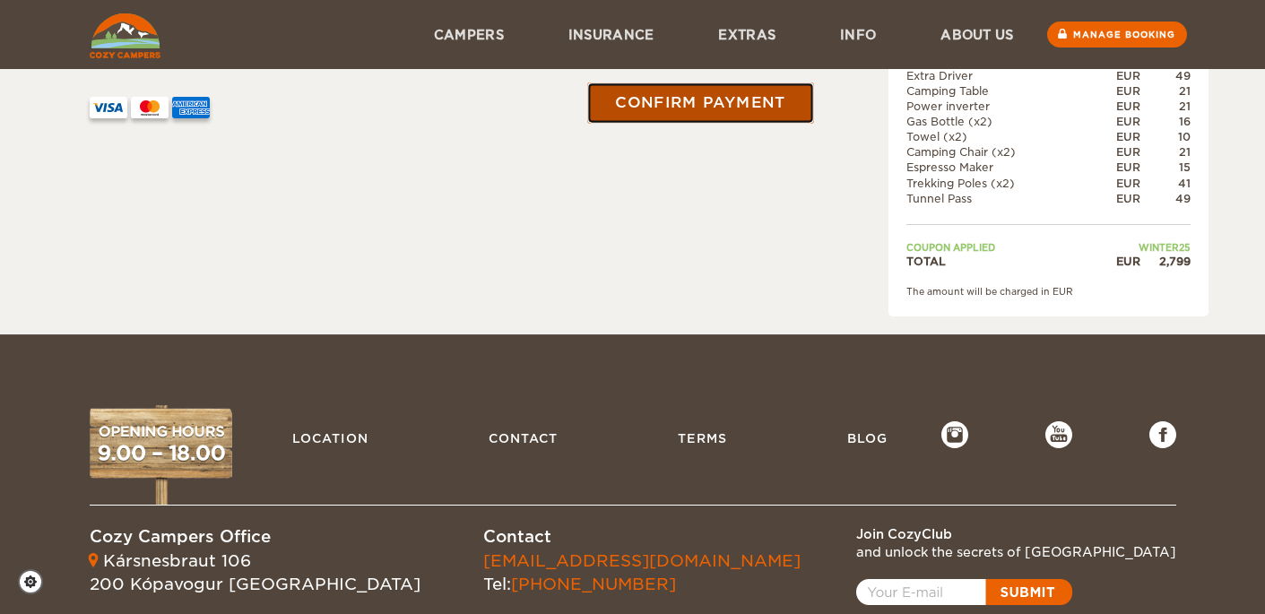
click at [688, 98] on button "Confirm payment" at bounding box center [701, 103] width 226 height 40
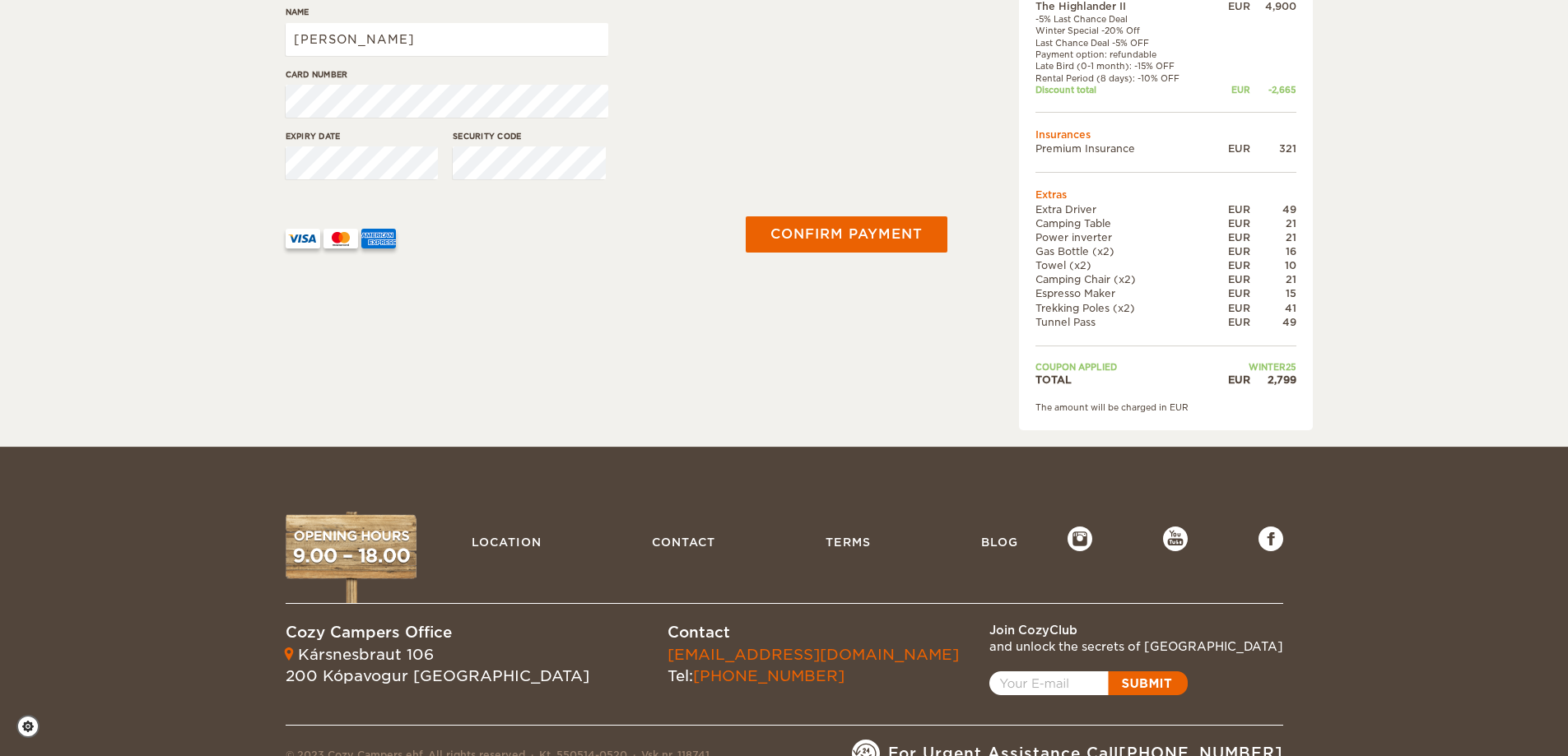
scroll to position [461, 0]
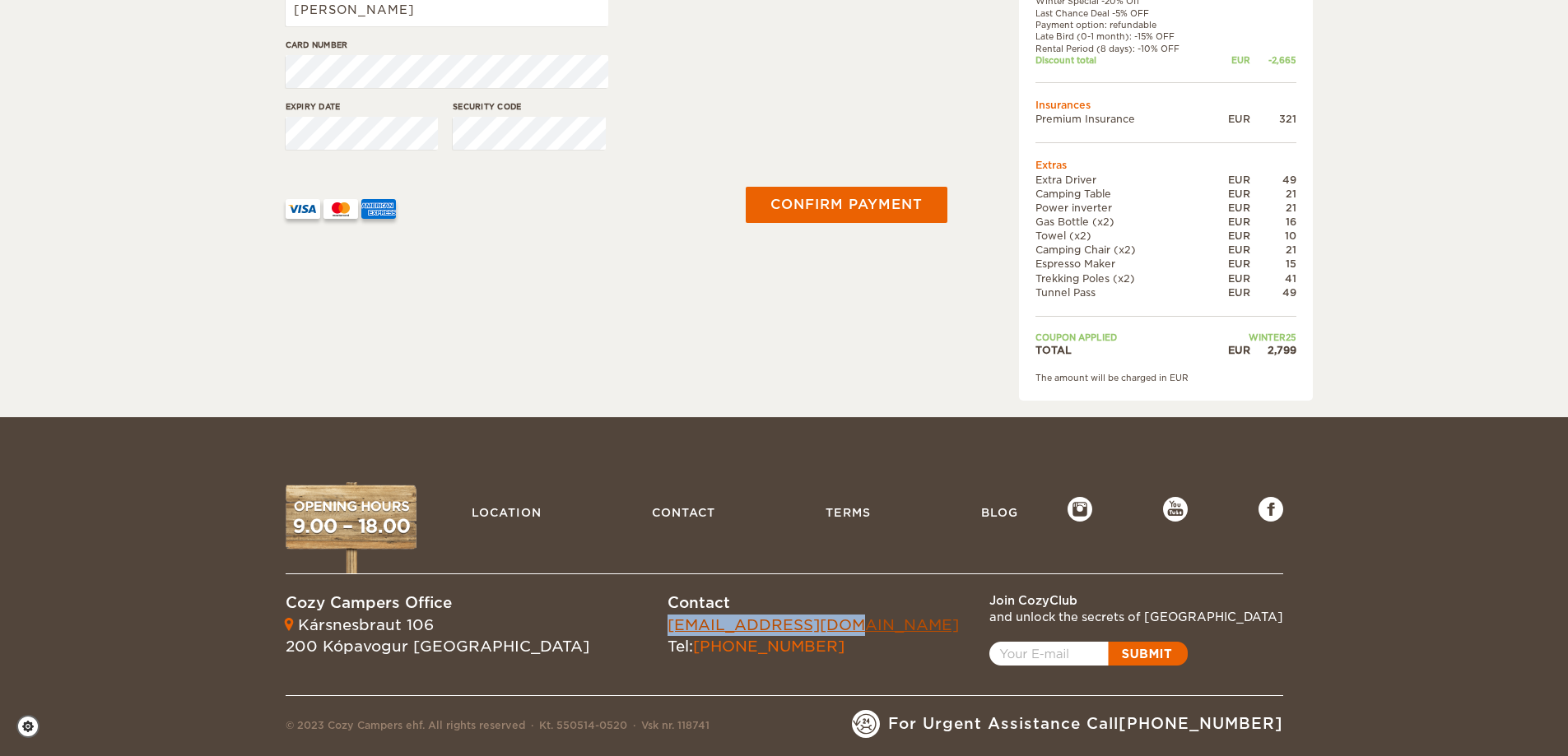
drag, startPoint x: 713, startPoint y: 613, endPoint x: 546, endPoint y: 618, distance: 167.1
click at [546, 562] on div "Cozy Campers Office Kársnesbraut 106 200 Kópavogur Iceland Contact info@cozycam…" at bounding box center [784, 623] width 997 height 99
copy link "[EMAIL_ADDRESS][DOMAIN_NAME]"
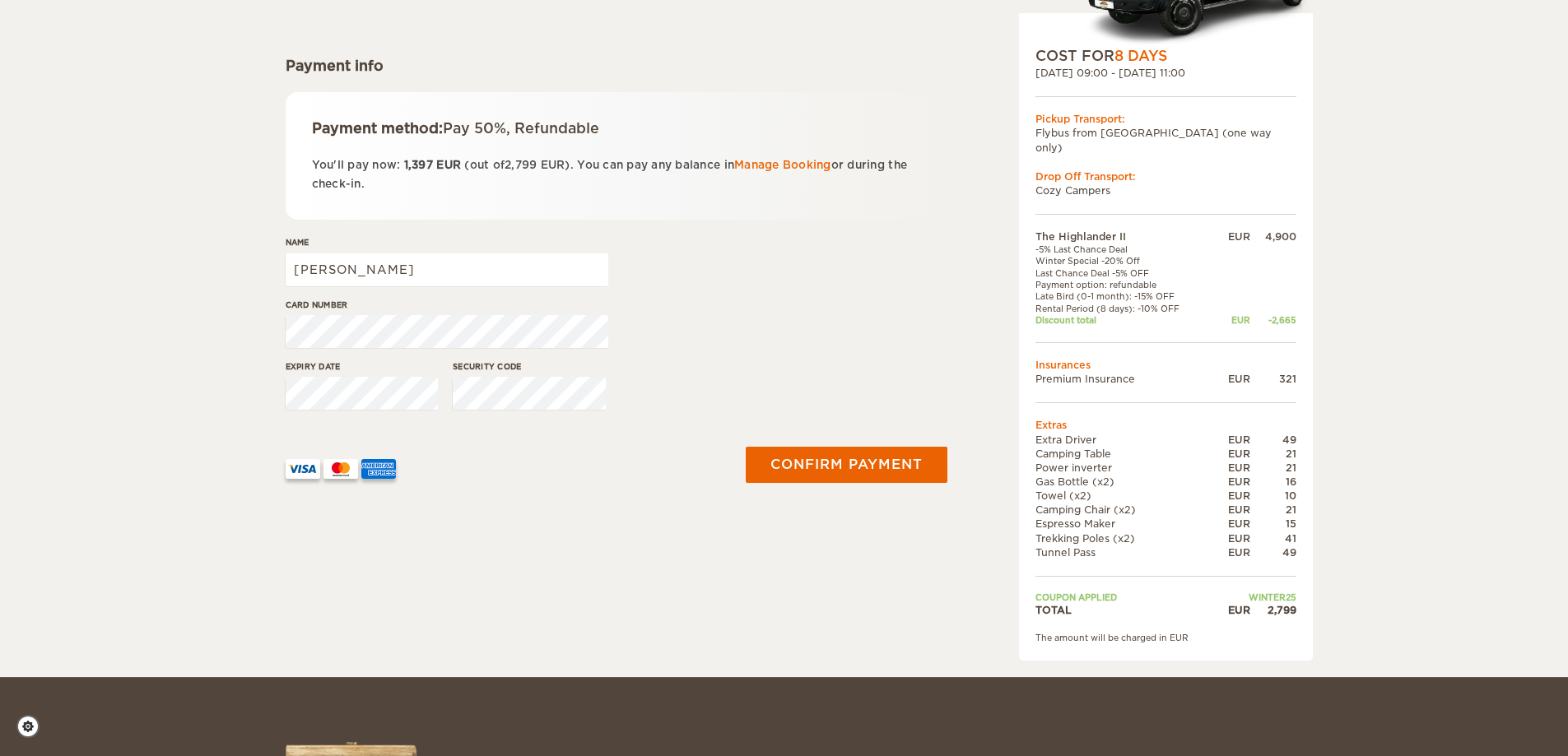
scroll to position [0, 0]
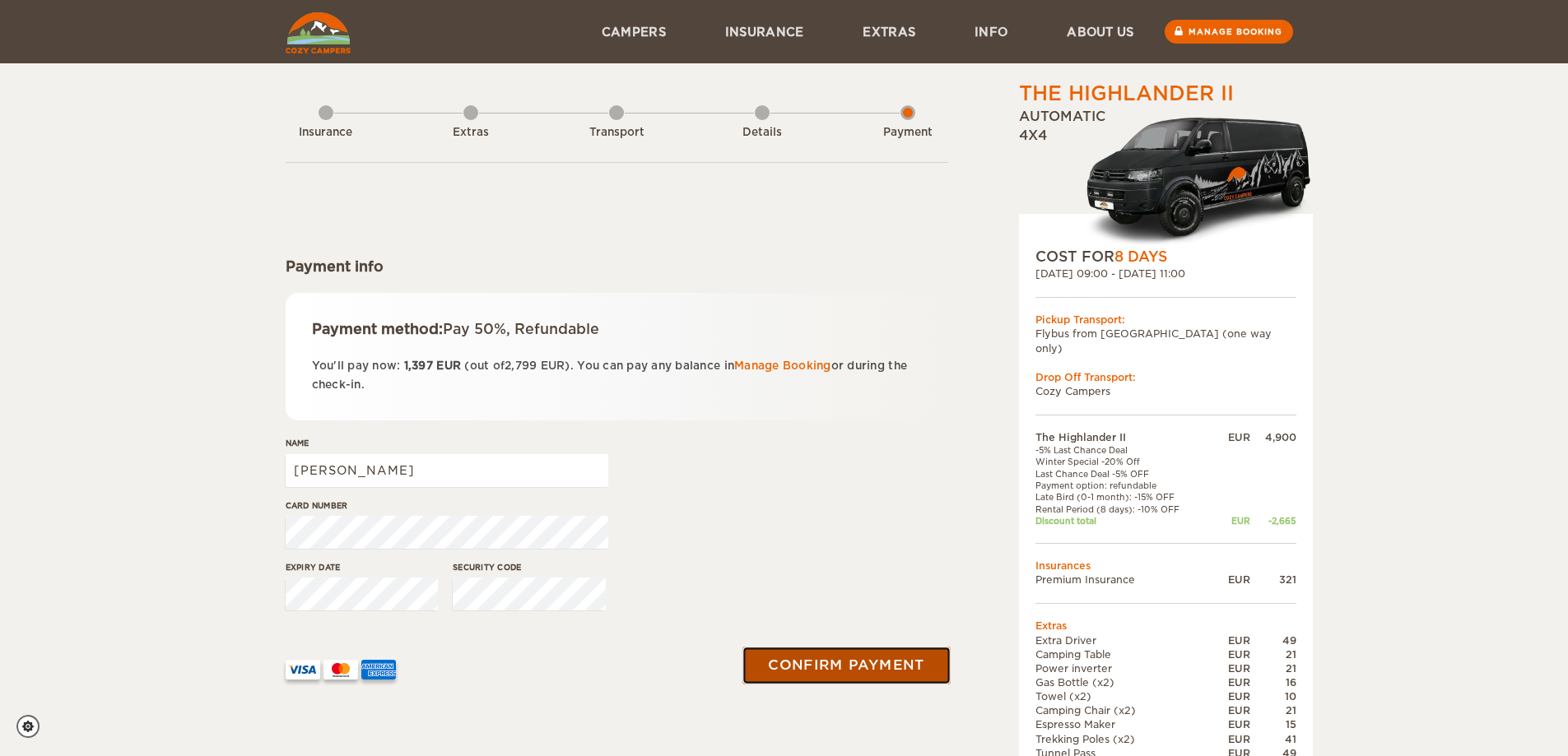
click at [814, 562] on button "Confirm payment" at bounding box center [846, 665] width 207 height 37
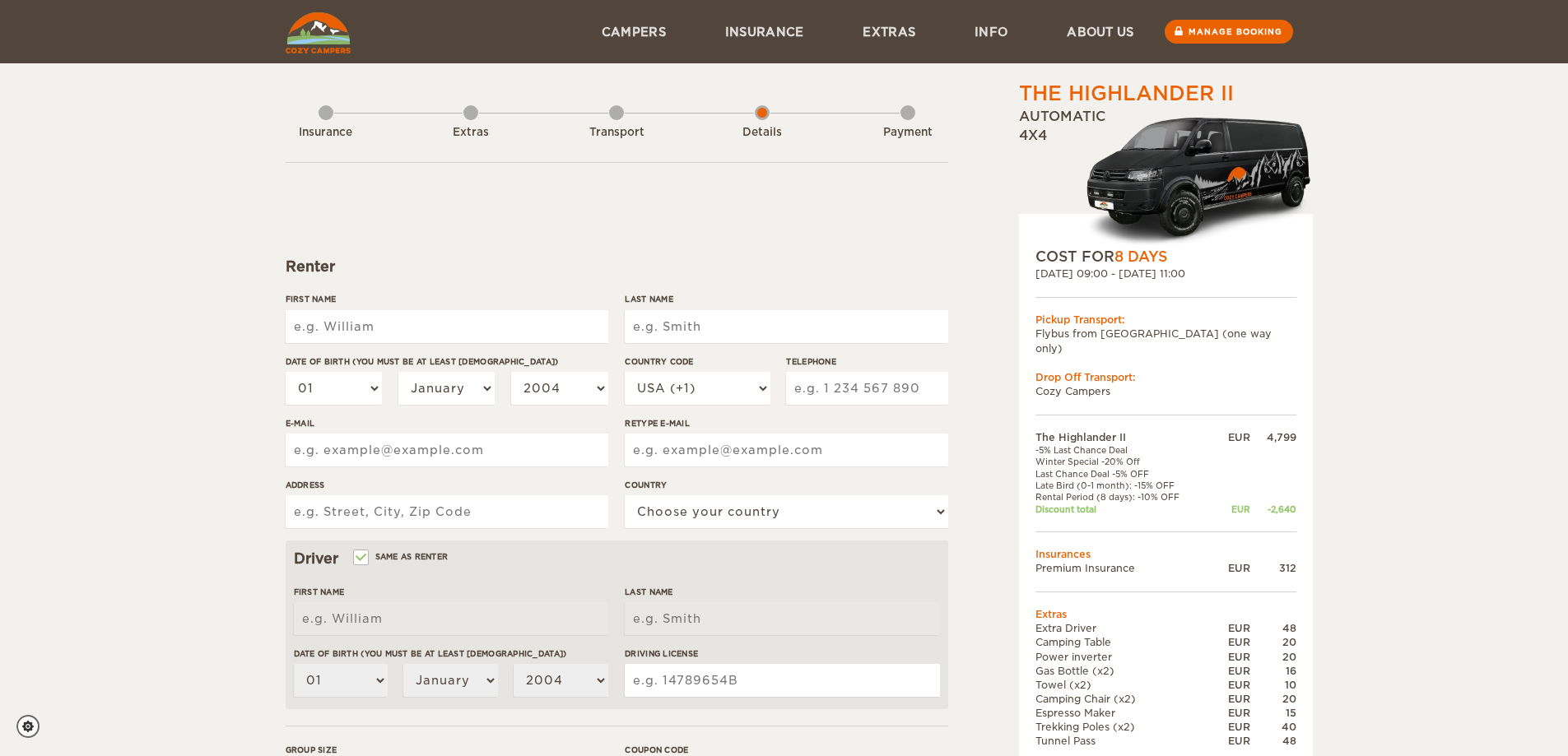
type input "[PERSON_NAME]"
type input "Klein"
type input "2166186868"
type input "ed.t.klein@gmail.com"
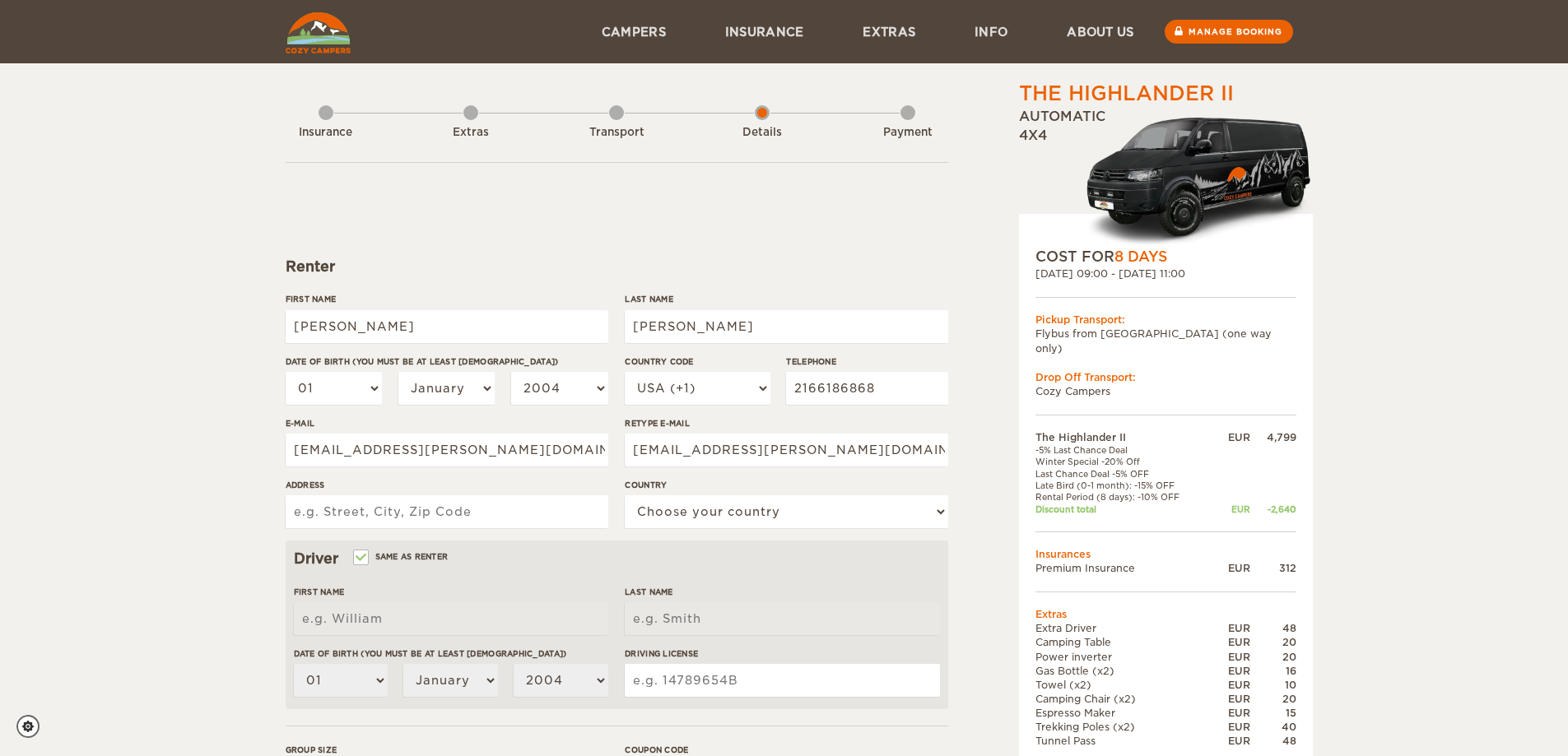
type input "11801 Christian Avenue"
select select "222"
type input "Edward"
type input "Klein"
click at [373, 396] on select "01 02 03 04 05 06 07 08 09 10 11 12 13 14 15 16 17 18 19 20 21 22 23 24 25 26 2…" at bounding box center [334, 388] width 97 height 33
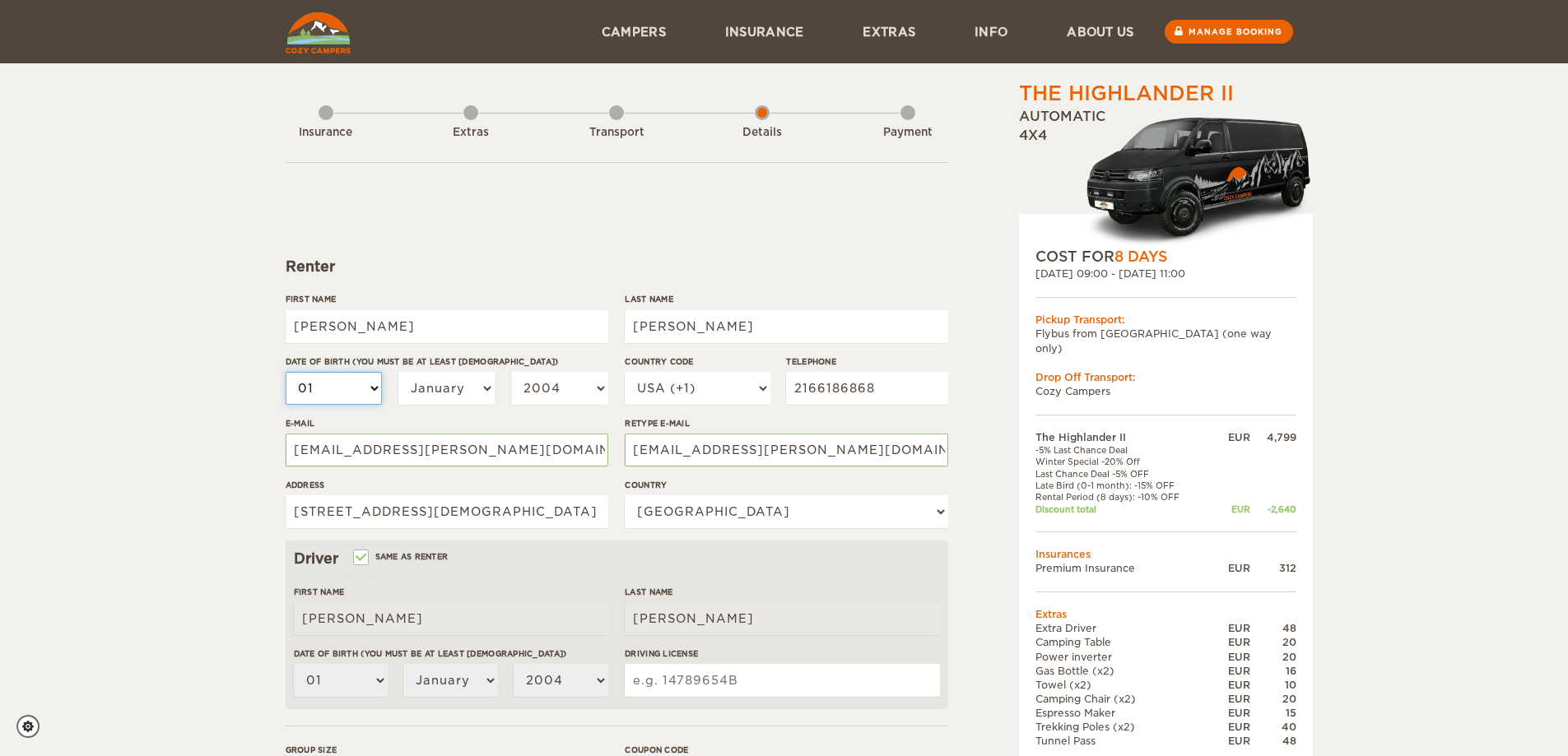
select select "24"
click at [286, 372] on select "01 02 03 04 05 06 07 08 09 10 11 12 13 14 15 16 17 18 19 20 21 22 23 24 25 26 2…" at bounding box center [334, 388] width 97 height 33
select select "24"
click at [463, 382] on select "January February March April May June July August September October November De…" at bounding box center [447, 388] width 97 height 33
select select "02"
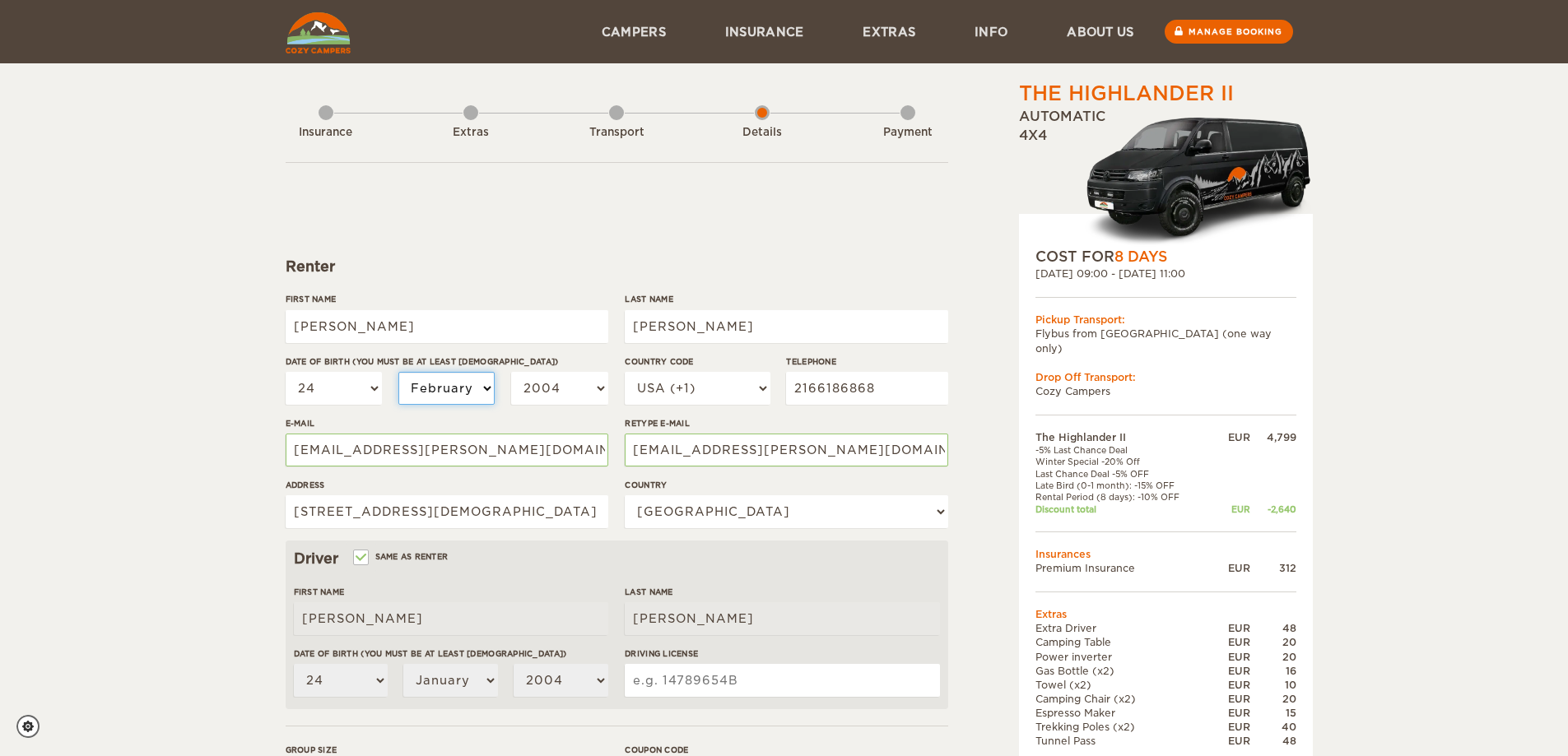
click at [398, 372] on select "January February March April May June July August September October November De…" at bounding box center [447, 388] width 97 height 33
select select "02"
click at [545, 378] on select "2004 2003 2002 2001 2000 1999 1998 1997 1996 1995 1994 1993 1992 1991 1990 1989…" at bounding box center [560, 388] width 97 height 33
select select "1977"
click at [511, 372] on select "2004 2003 2002 2001 2000 1999 1998 1997 1996 1995 1994 1993 1992 1991 1990 1989…" at bounding box center [560, 388] width 97 height 33
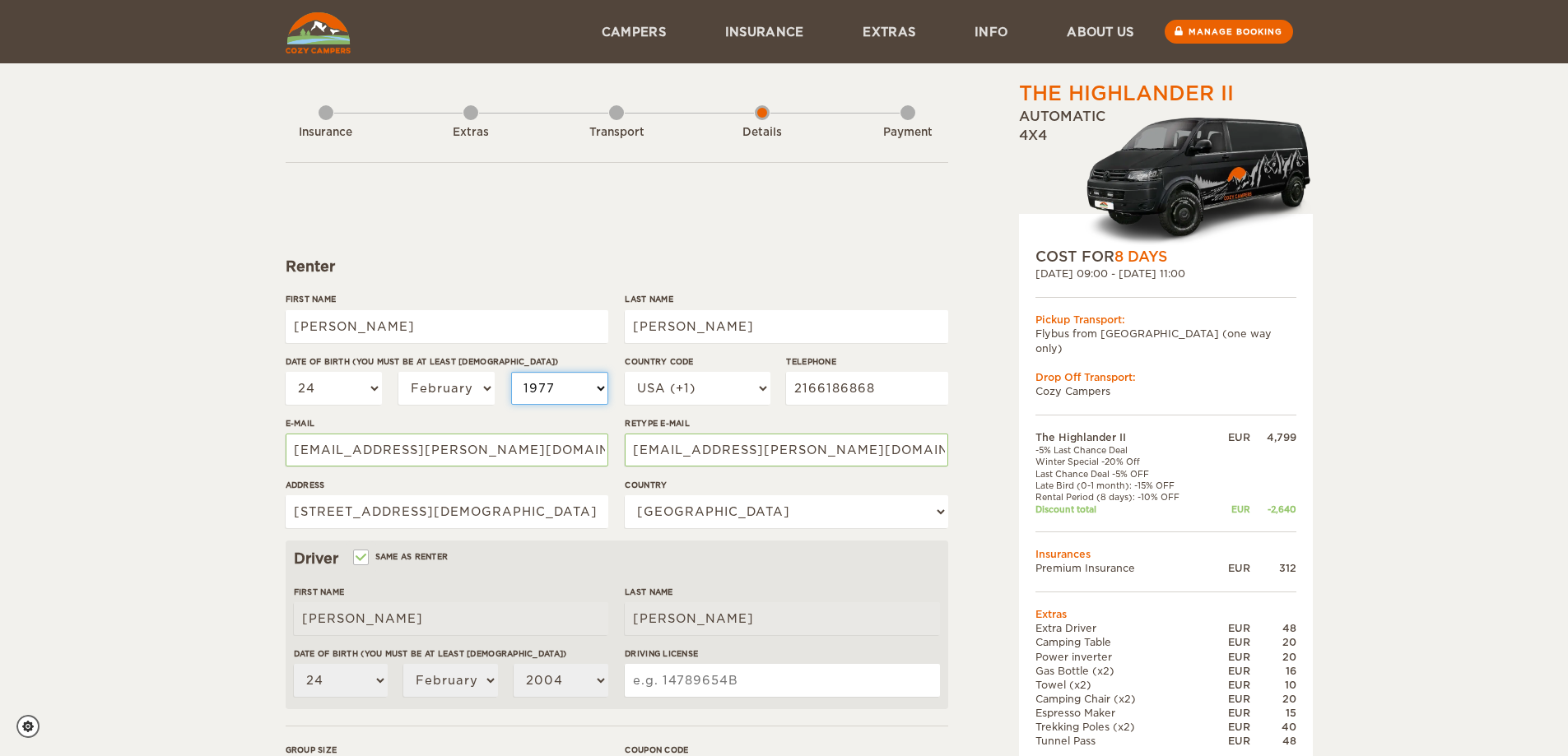
select select "1977"
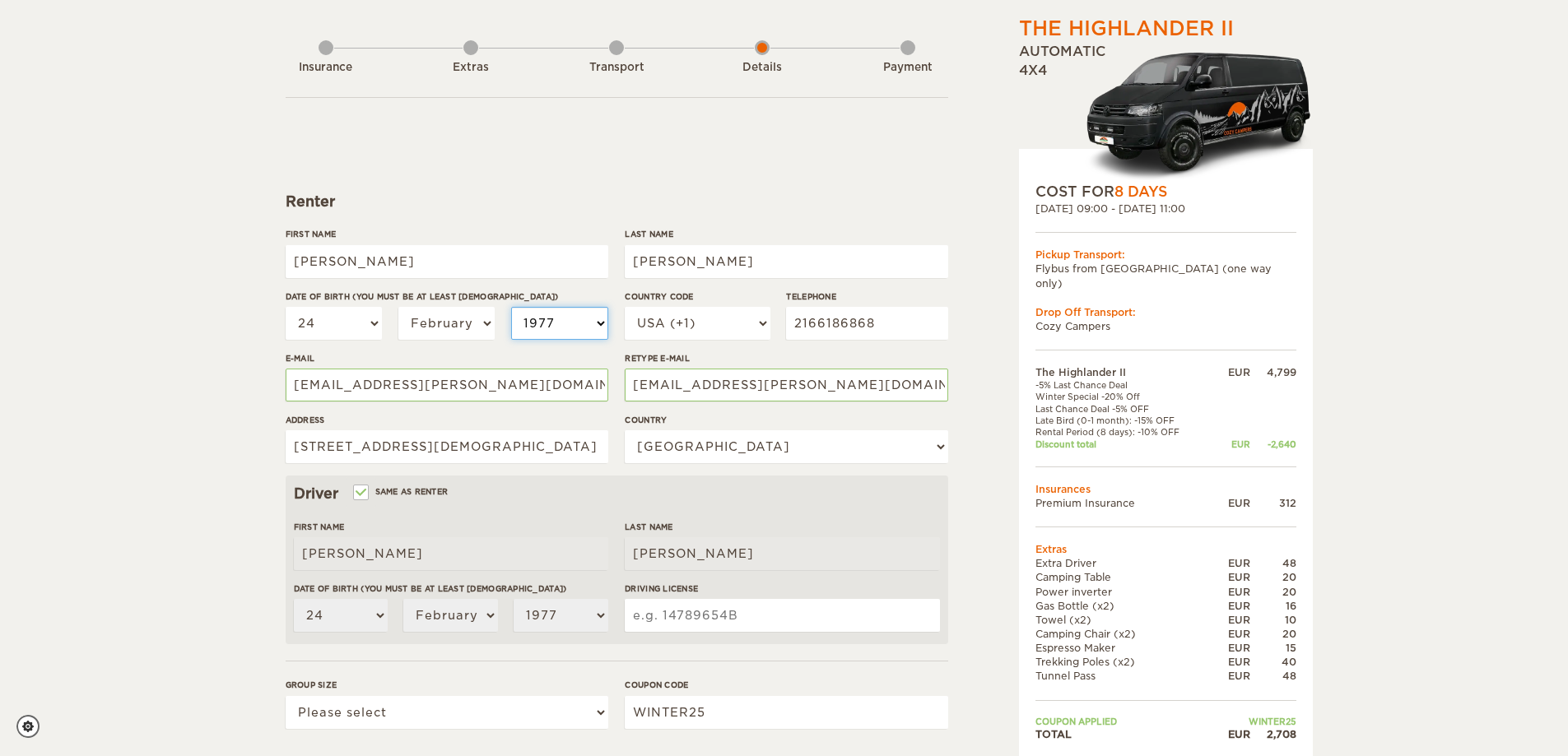
scroll to position [164, 0]
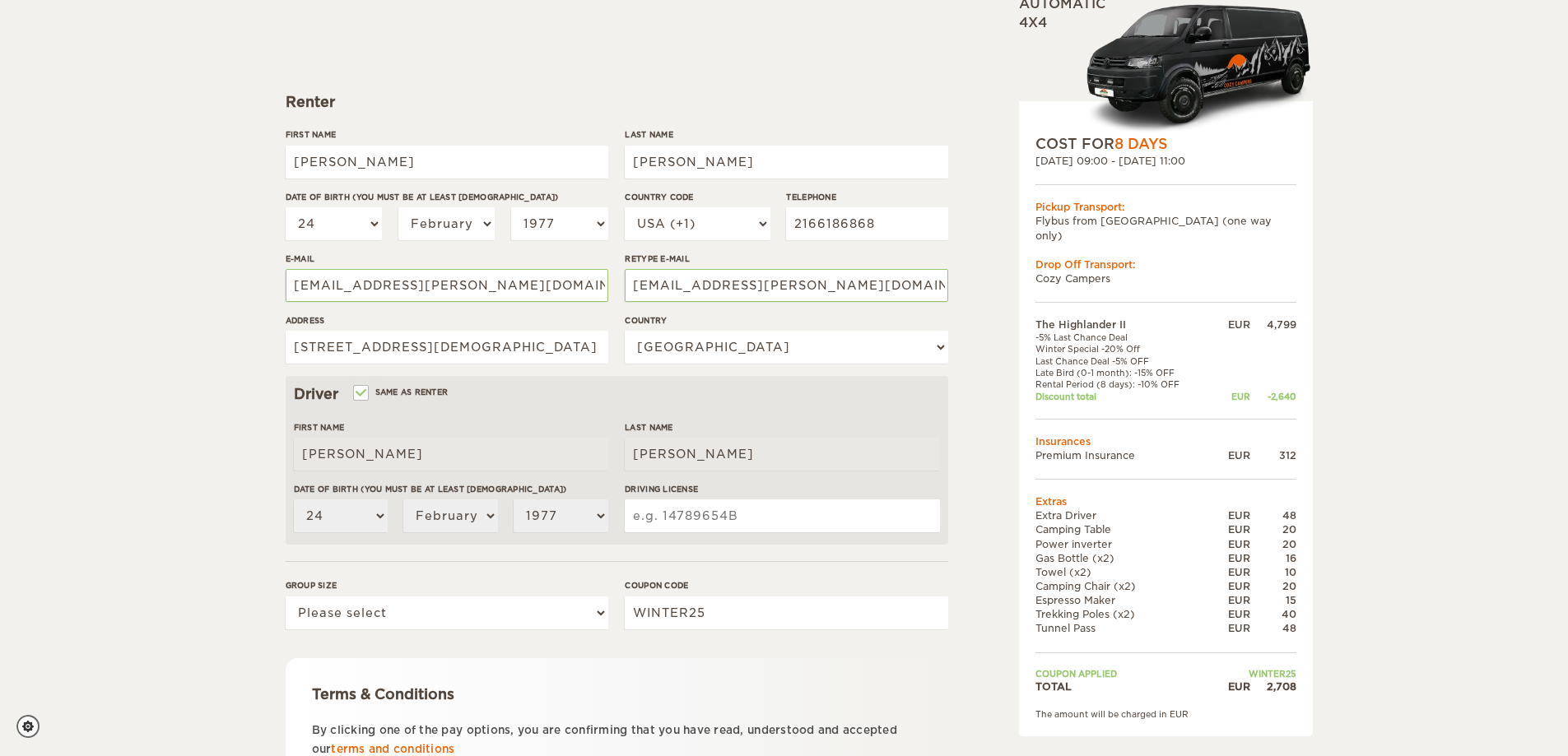
click at [700, 523] on input "Driving License" at bounding box center [781, 516] width 314 height 33
type input "SJ484653"
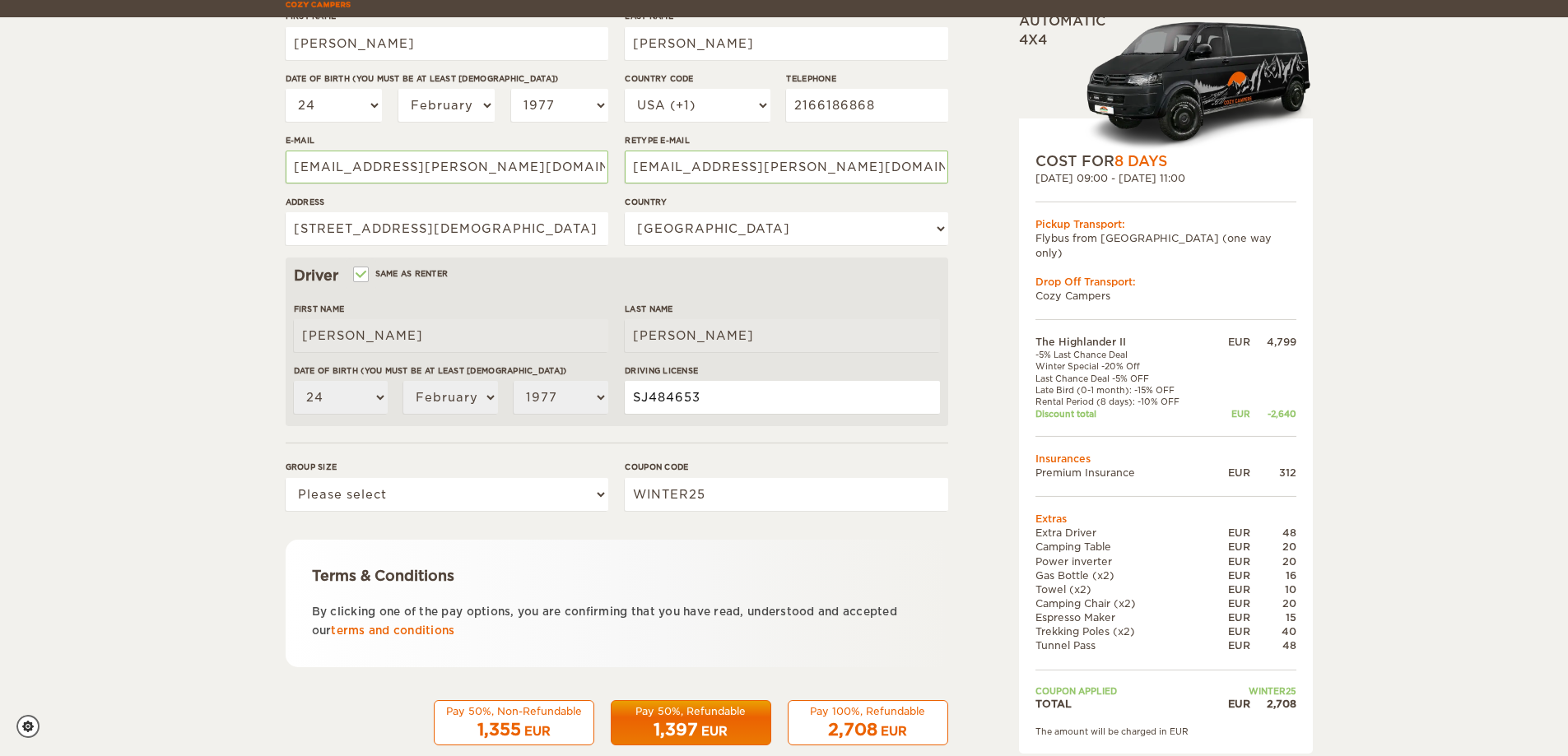
scroll to position [314, 0]
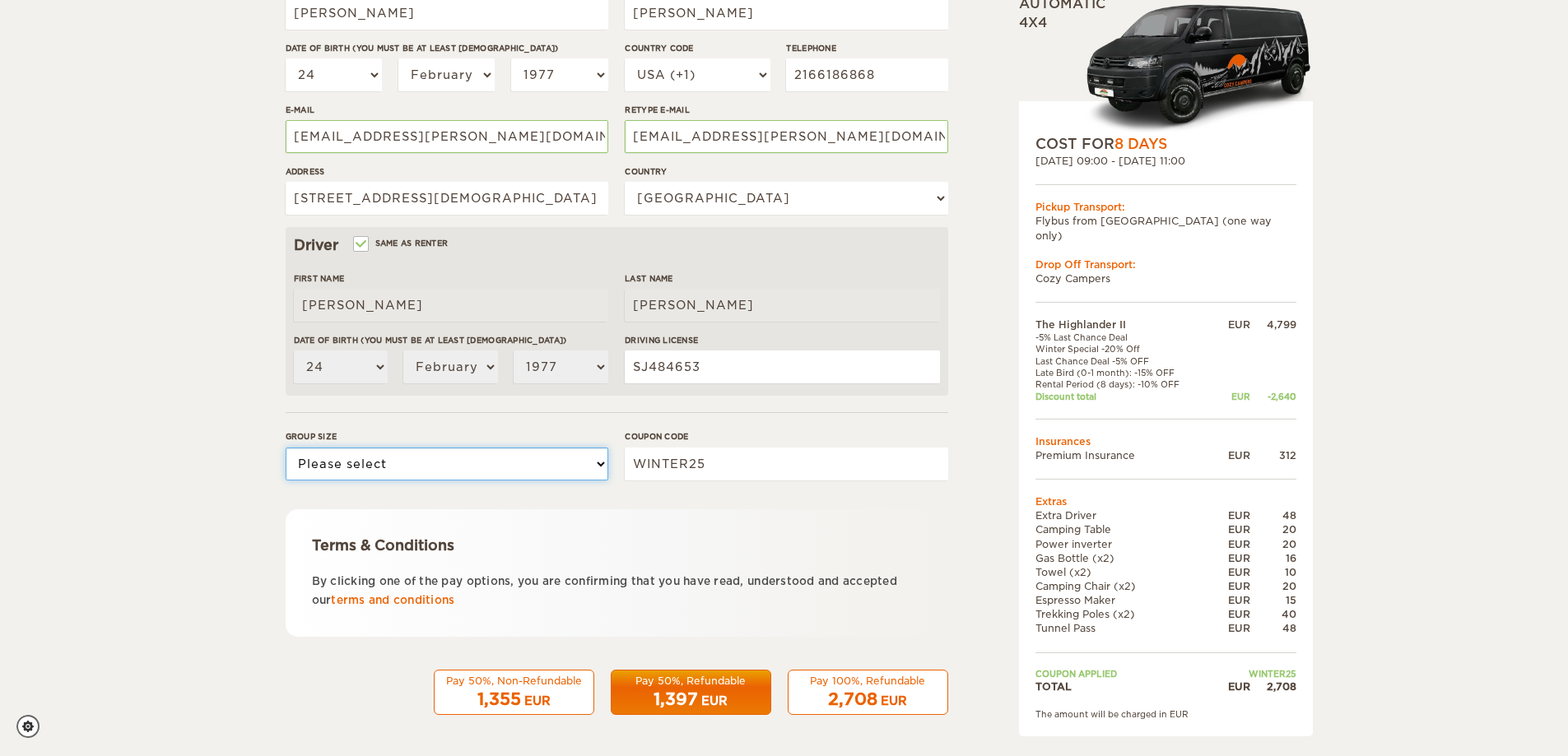
click at [476, 464] on select "Please select 1 2" at bounding box center [446, 464] width 322 height 33
select select "2"
click at [286, 448] on select "Please select 1 2" at bounding box center [446, 464] width 322 height 33
click at [734, 697] on div "1,397 EUR" at bounding box center [690, 699] width 139 height 24
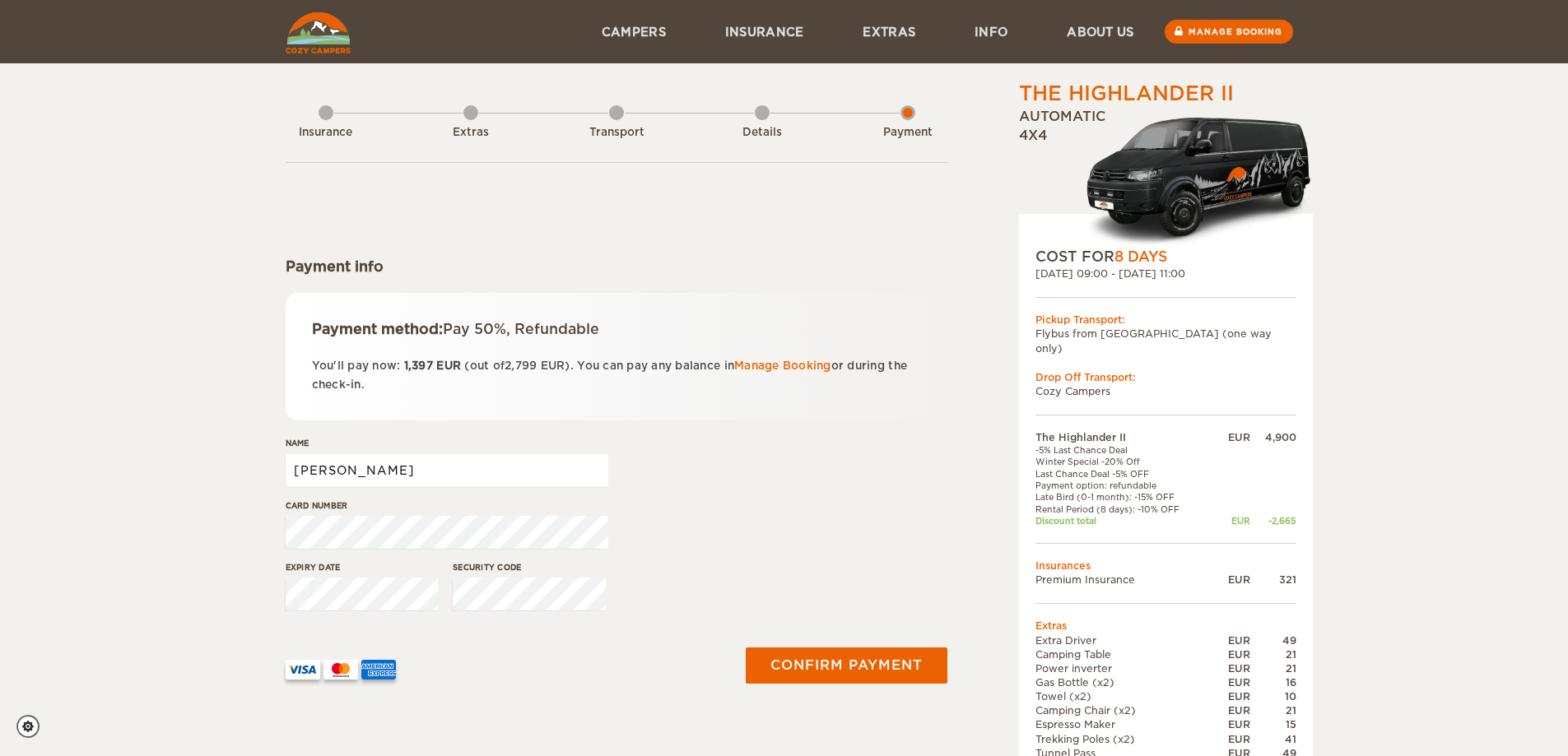
click at [492, 472] on input "Edward" at bounding box center [446, 471] width 322 height 33
type input "Edward T Klein"
click at [785, 665] on button "Confirm payment" at bounding box center [846, 665] width 207 height 37
